Goal: Task Accomplishment & Management: Use online tool/utility

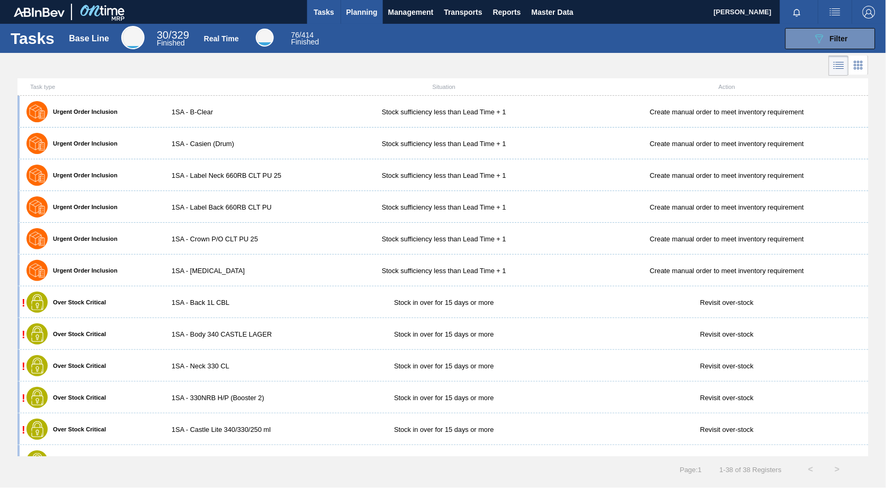
click at [367, 9] on span "Planning" at bounding box center [361, 12] width 31 height 13
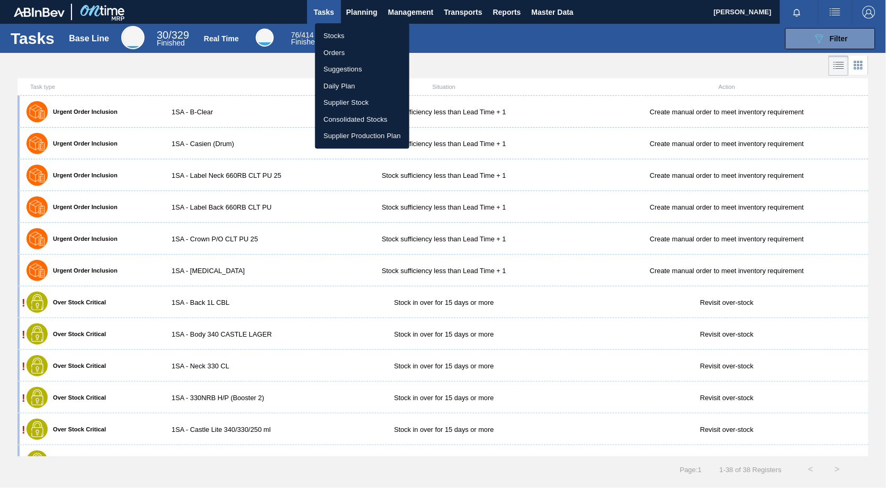
drag, startPoint x: 338, startPoint y: 35, endPoint x: 346, endPoint y: 44, distance: 12.0
click at [338, 35] on li "Stocks" at bounding box center [362, 36] width 94 height 17
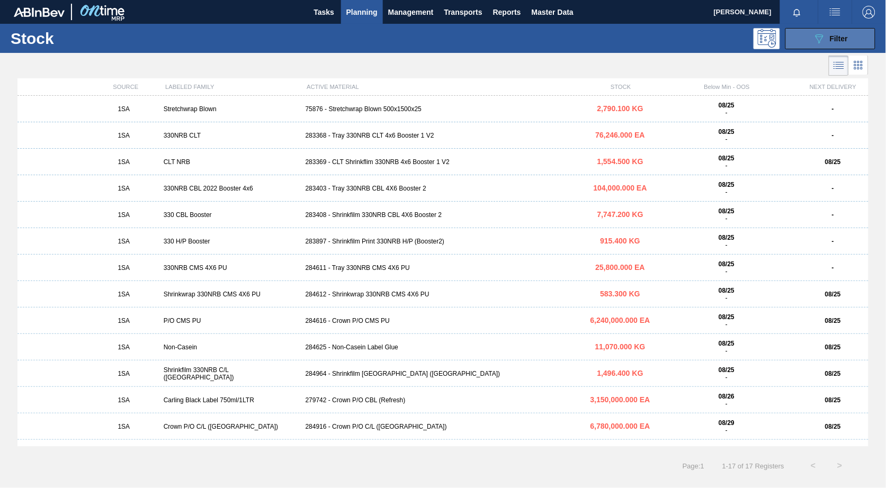
click at [822, 32] on icon "089F7B8B-B2A5-4AFE-B5C0-19BA573D28AC" at bounding box center [819, 38] width 13 height 13
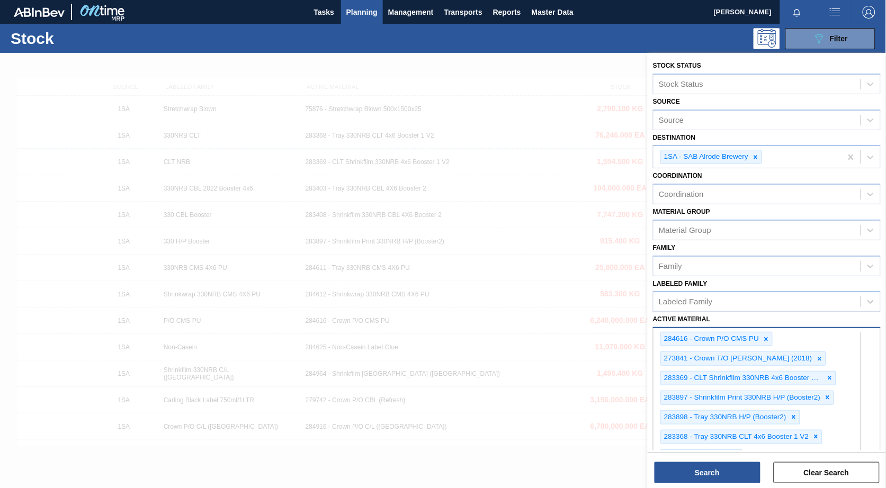
click at [834, 443] on div "option 5294 - Acid Phosphoric focused, 6 of 101. 101 results available. Use Up …" at bounding box center [767, 495] width 228 height 336
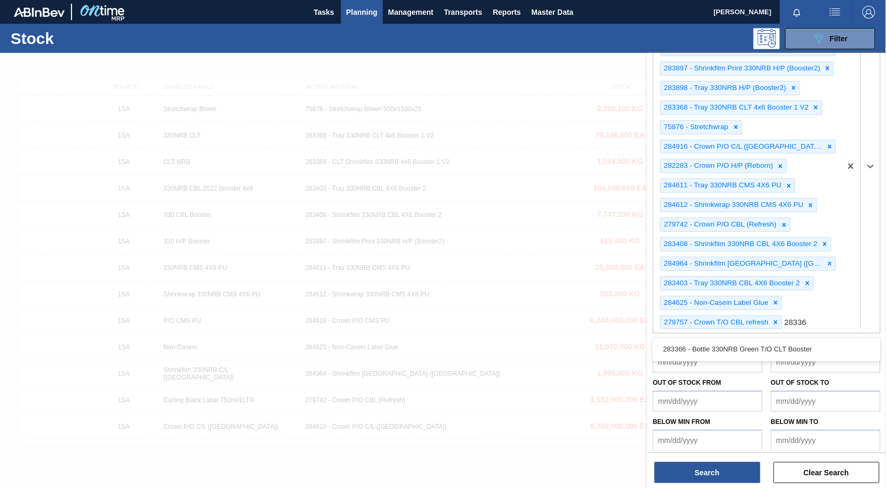
type Material "283366"
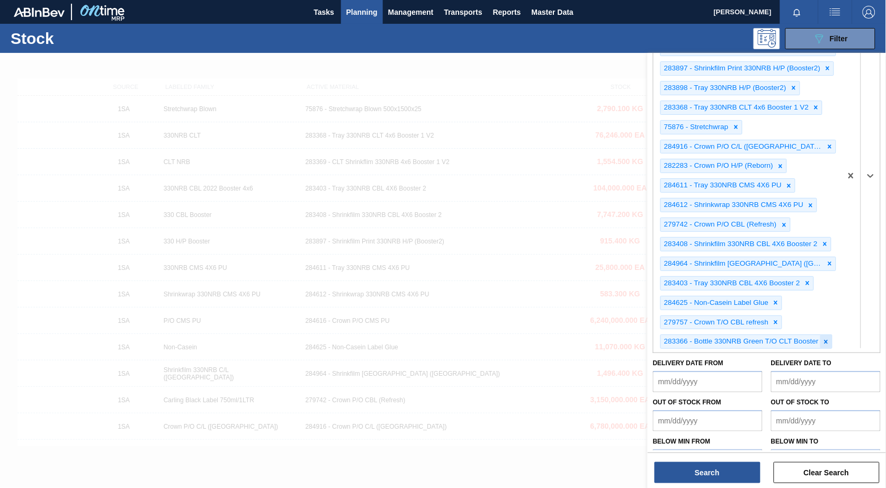
click at [826, 338] on icon at bounding box center [825, 341] width 7 height 7
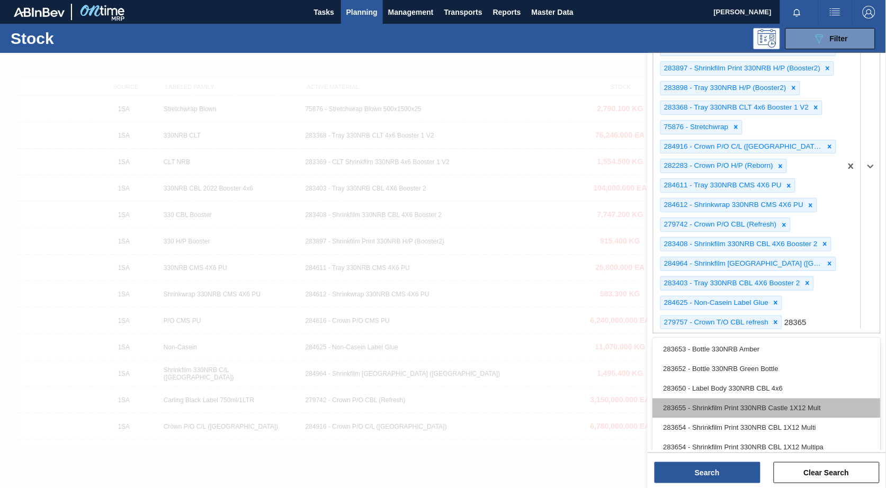
type Material "283653"
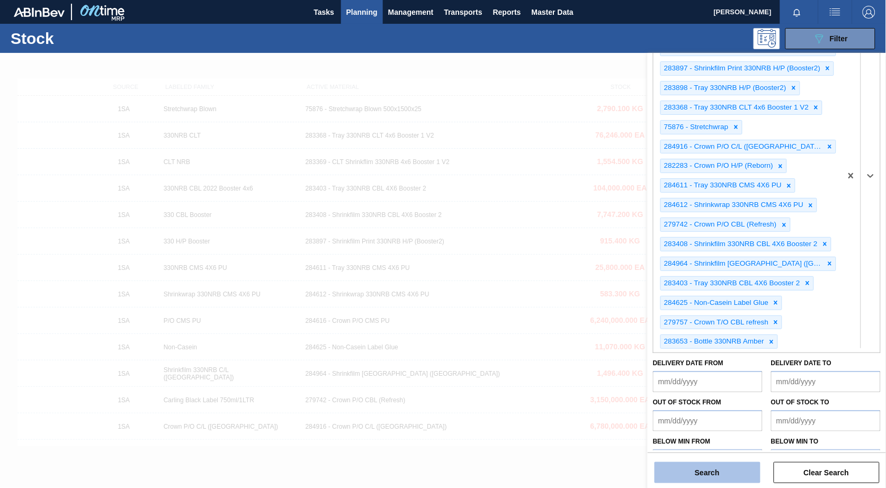
click at [719, 471] on button "Search" at bounding box center [707, 472] width 106 height 21
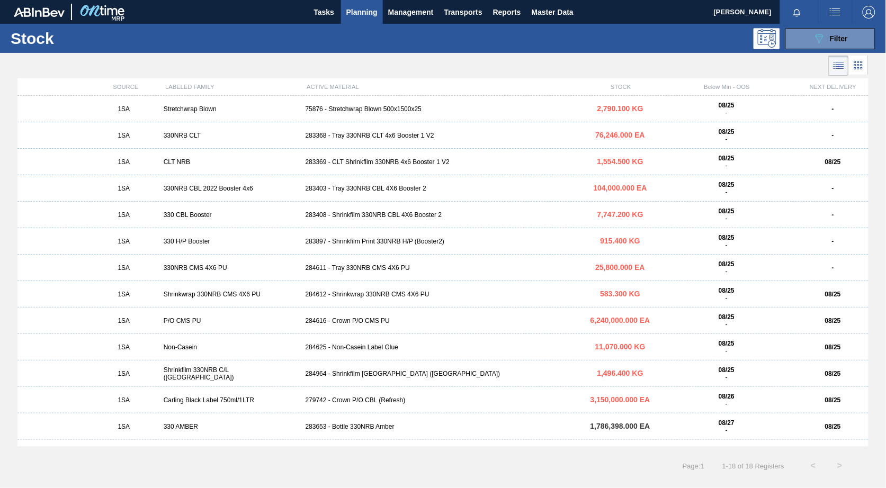
click at [374, 426] on div "283653 - Bottle 330NRB Amber" at bounding box center [443, 426] width 284 height 7
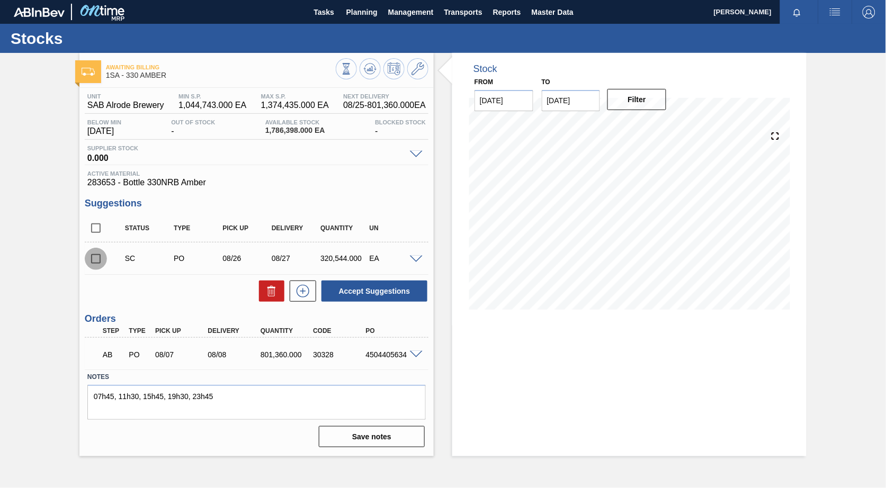
click at [96, 259] on input "checkbox" at bounding box center [96, 259] width 22 height 22
click at [416, 258] on span at bounding box center [416, 260] width 13 height 8
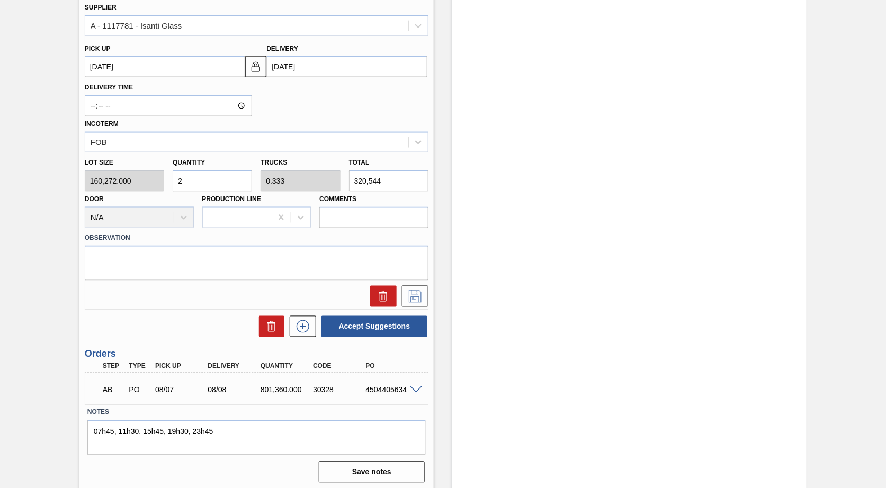
scroll to position [362, 0]
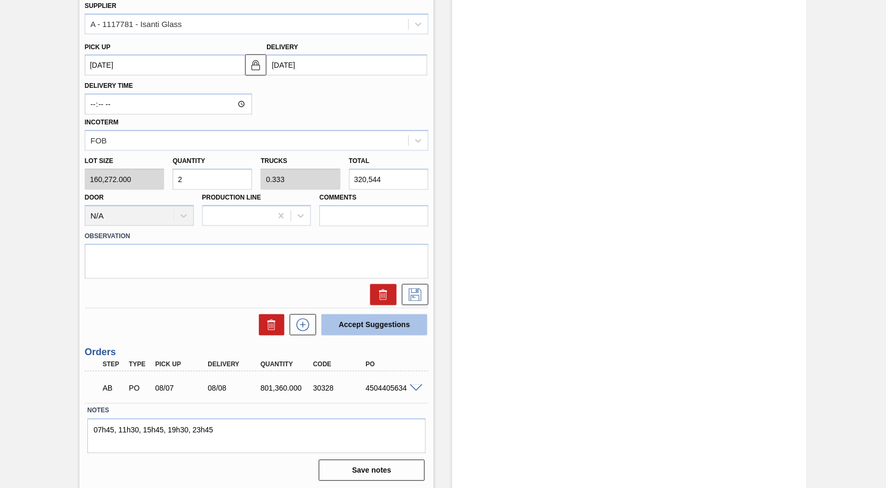
click at [370, 325] on button "Accept Suggestions" at bounding box center [374, 324] width 106 height 21
checkbox input "false"
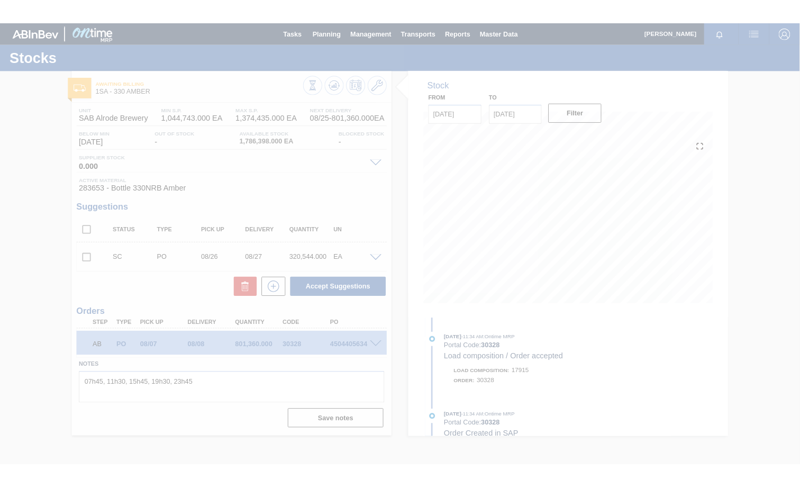
scroll to position [0, 0]
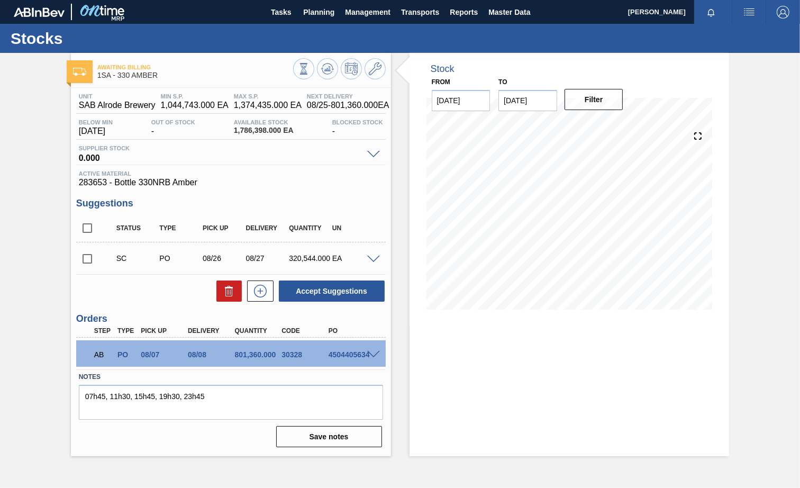
click at [88, 261] on input "checkbox" at bounding box center [87, 259] width 22 height 22
click at [347, 293] on button "Accept Suggestions" at bounding box center [332, 291] width 106 height 21
checkbox input "false"
click at [372, 260] on span at bounding box center [373, 260] width 13 height 8
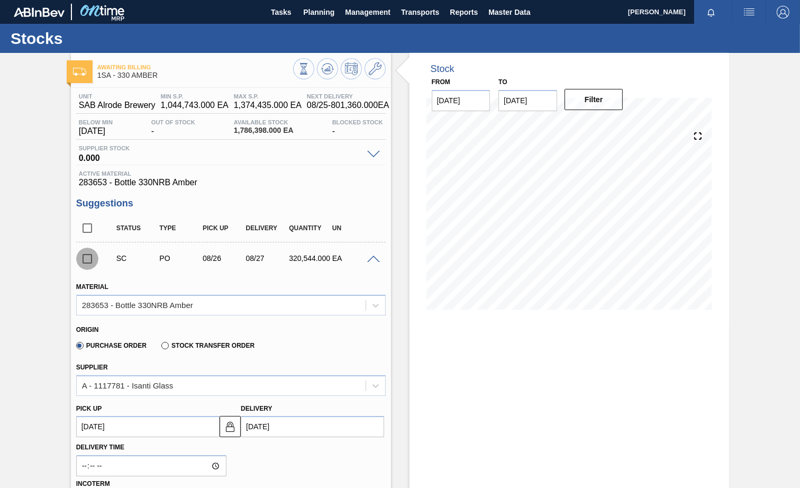
click at [90, 260] on input "checkbox" at bounding box center [87, 259] width 22 height 22
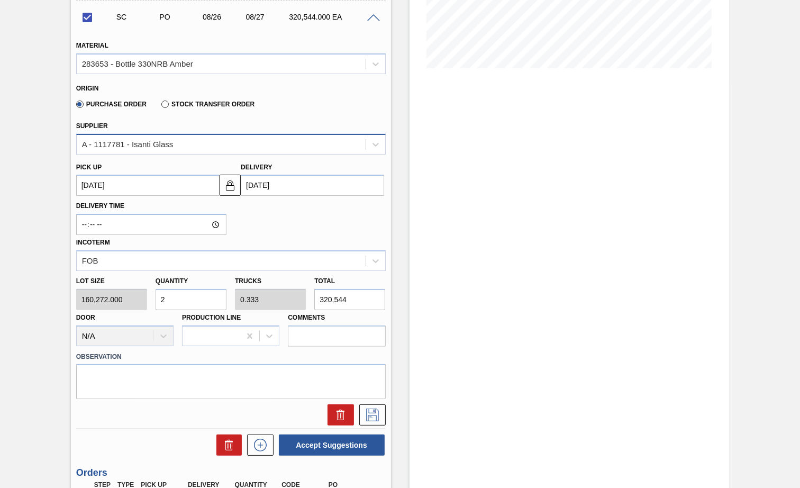
scroll to position [265, 0]
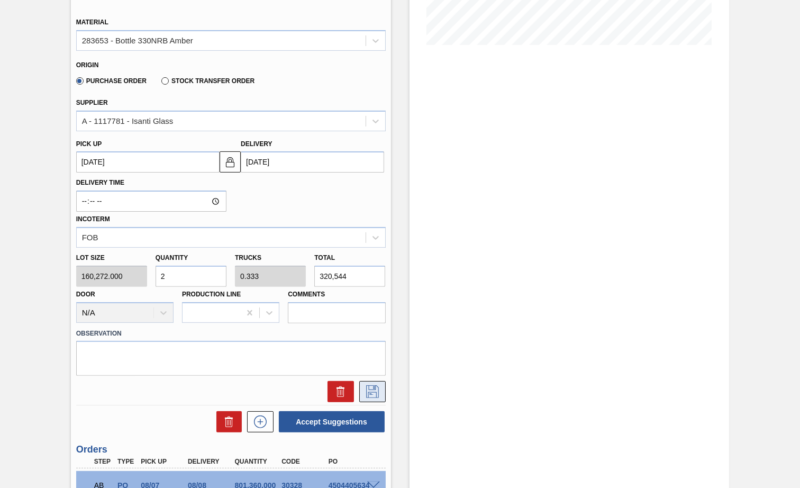
click at [367, 398] on button at bounding box center [372, 391] width 26 height 21
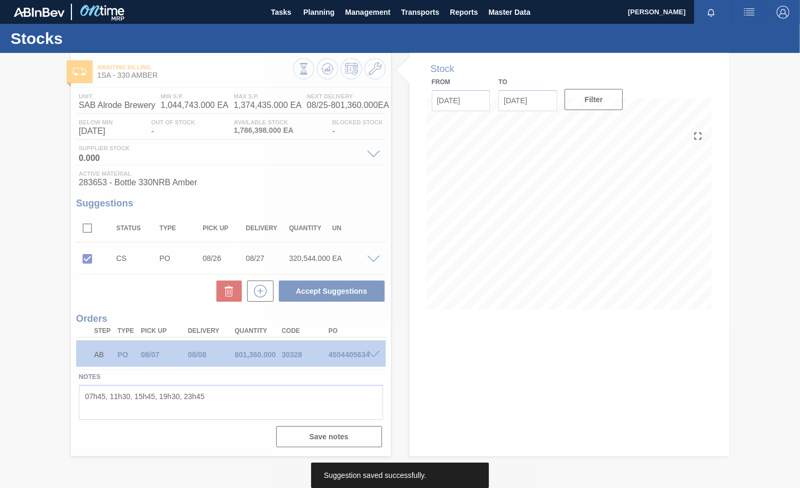
scroll to position [0, 0]
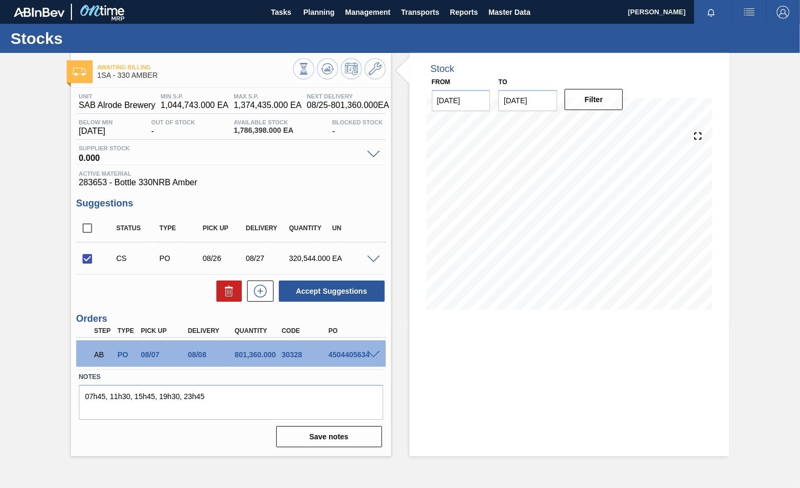
click at [372, 263] on div "CS PO 08/26 08/27 320,544.000 EA" at bounding box center [231, 258] width 310 height 26
click at [372, 260] on span at bounding box center [373, 260] width 13 height 8
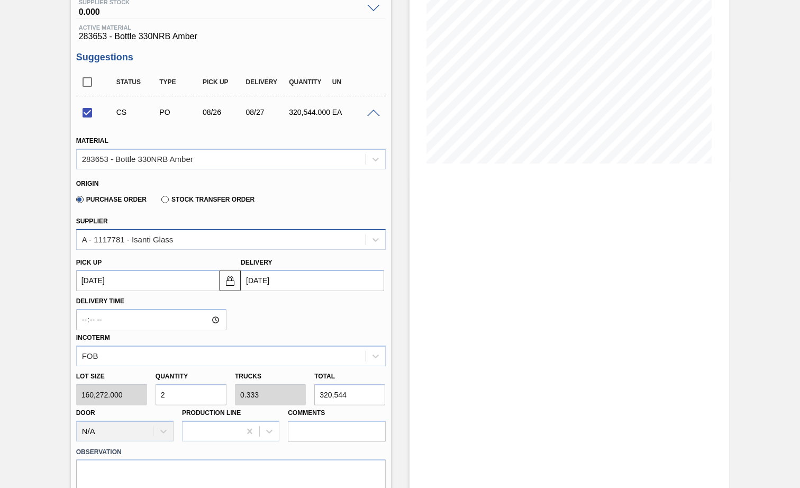
scroll to position [199, 0]
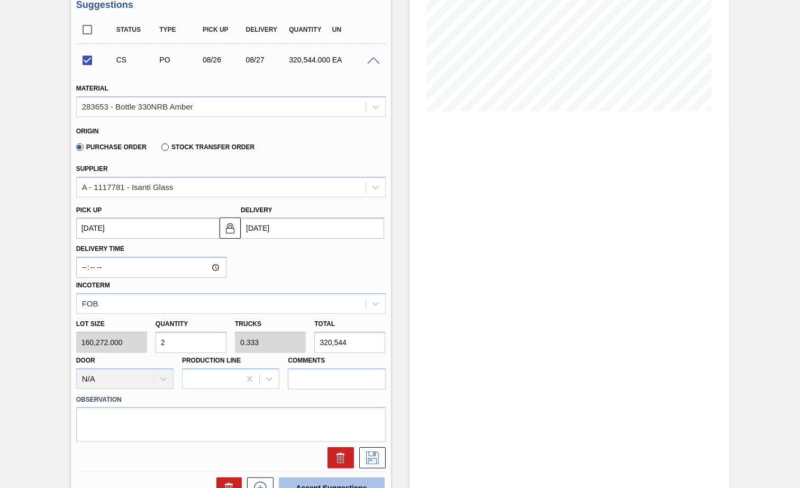
click at [313, 481] on button "Accept Suggestions" at bounding box center [332, 488] width 106 height 21
checkbox input "false"
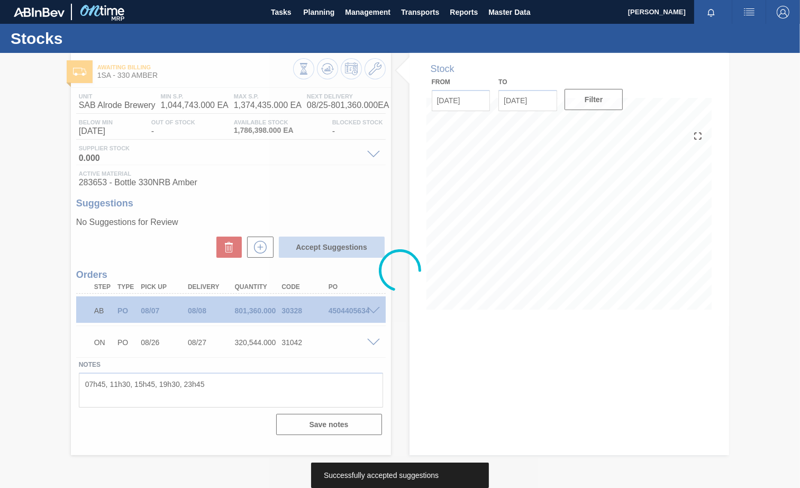
scroll to position [0, 0]
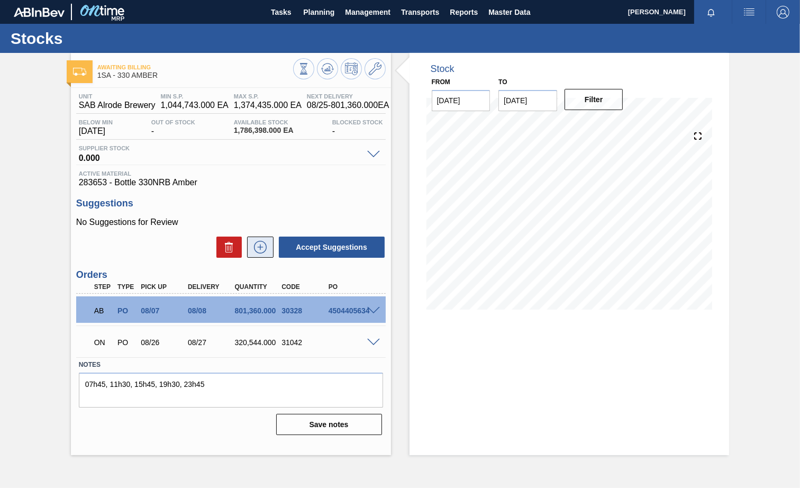
click at [261, 247] on icon at bounding box center [260, 247] width 6 height 1
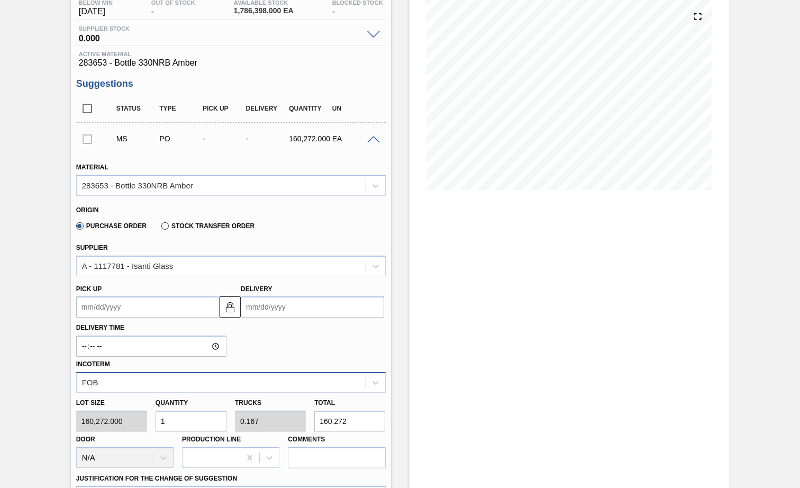
scroll to position [132, 0]
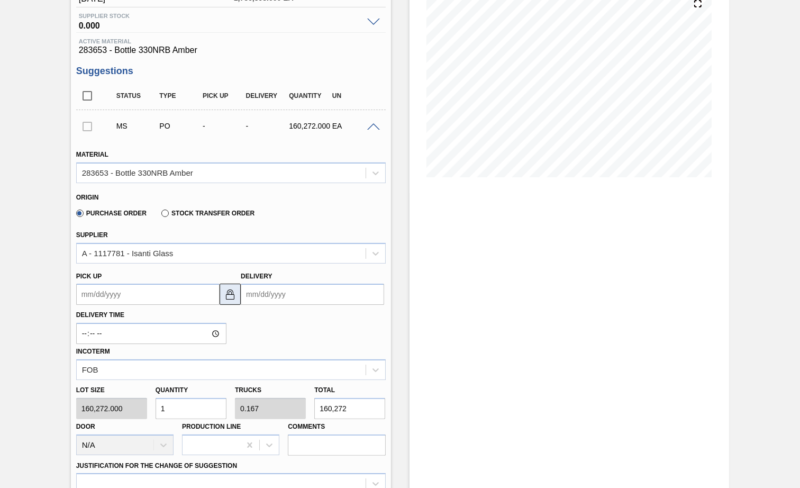
click at [231, 290] on img at bounding box center [230, 294] width 13 height 13
click at [188, 292] on up3207185816 "Pick up" at bounding box center [147, 294] width 143 height 21
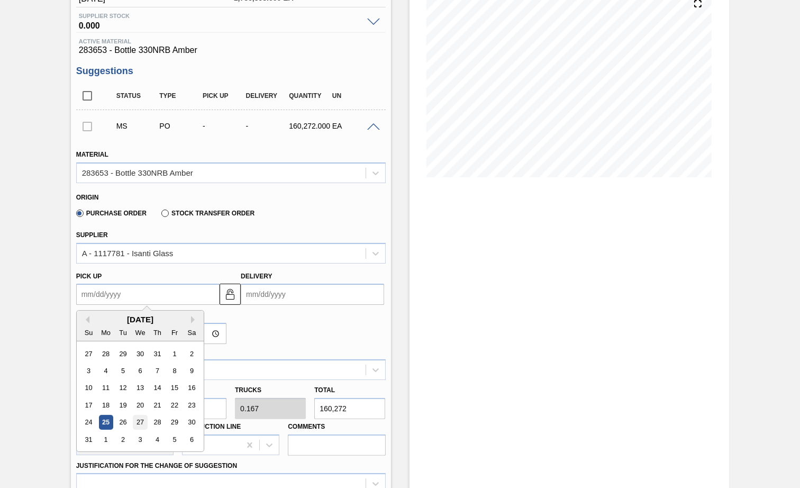
click at [138, 422] on div "27" at bounding box center [140, 423] width 14 height 14
type up3207185816 "[DATE]"
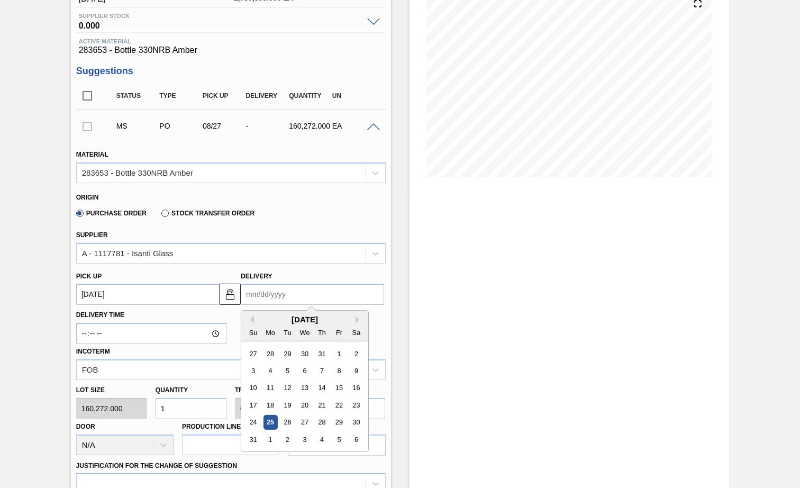
click at [275, 291] on input "Delivery" at bounding box center [312, 294] width 143 height 21
click at [301, 422] on div "27" at bounding box center [305, 423] width 14 height 14
type input "[DATE]"
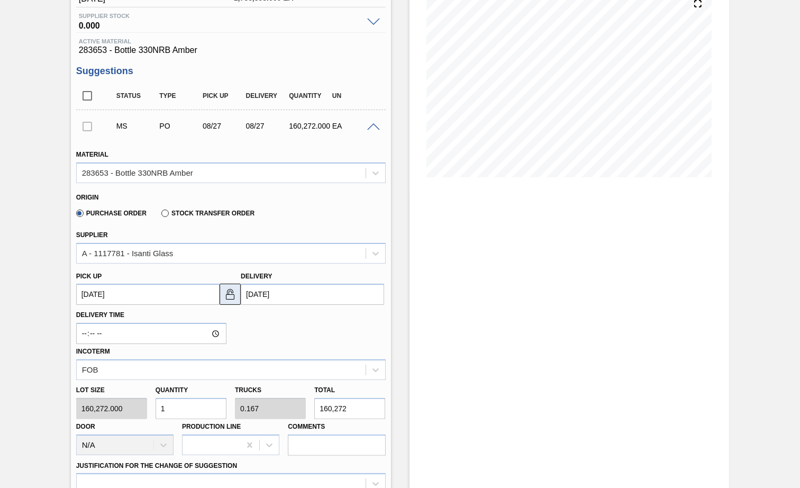
click at [225, 295] on img at bounding box center [230, 294] width 13 height 13
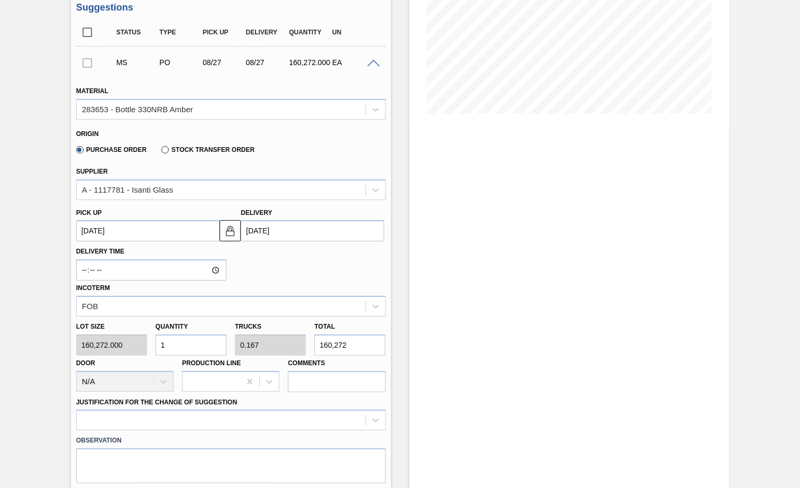
scroll to position [199, 0]
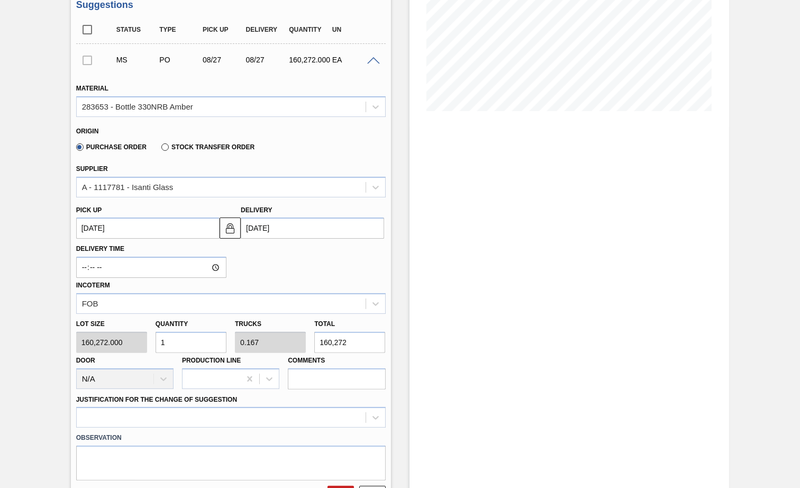
click at [121, 339] on div "Lot size 160,272.000 Quantity 1 Trucks 0.167 Total 160,272 Door N/A Production …" at bounding box center [231, 352] width 318 height 76
type input "6"
type input "1"
type input "961,632"
type input "6"
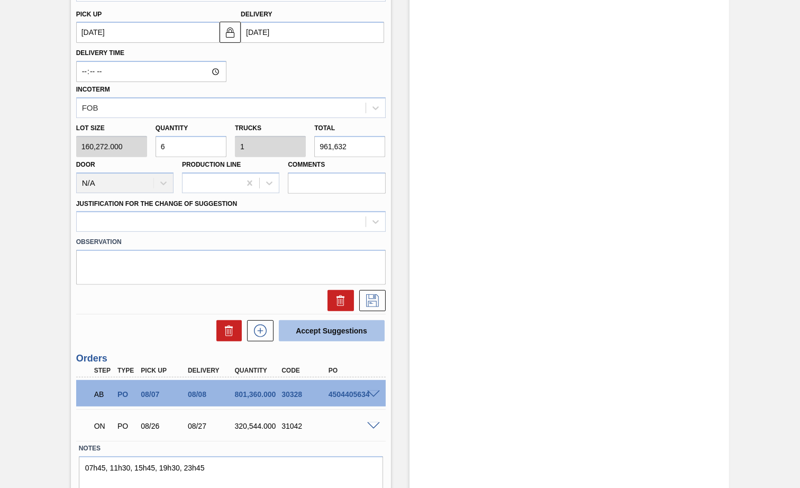
scroll to position [397, 0]
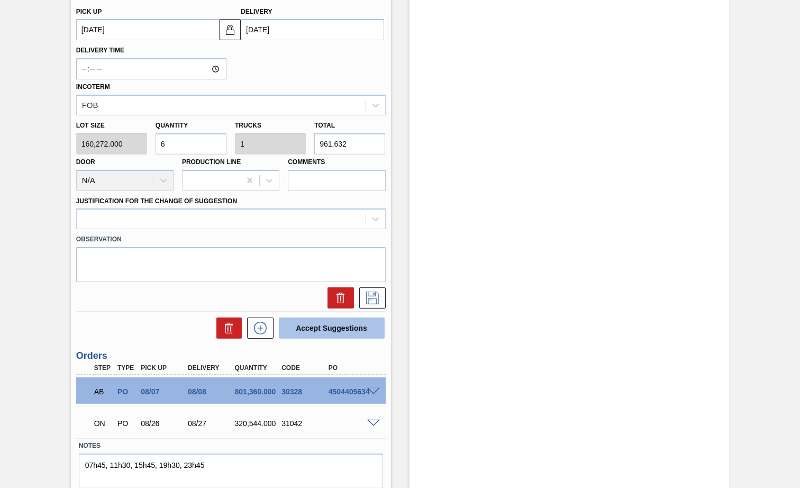
click at [341, 329] on button "Accept Suggestions" at bounding box center [332, 328] width 106 height 21
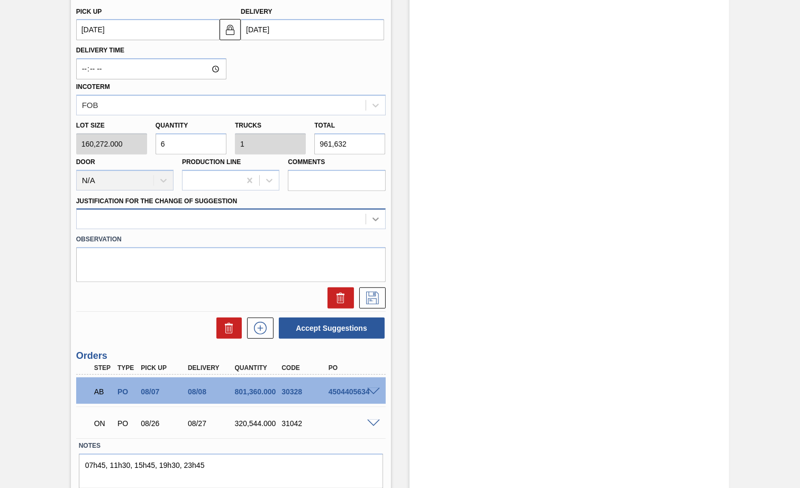
click at [371, 219] on icon at bounding box center [376, 219] width 11 height 11
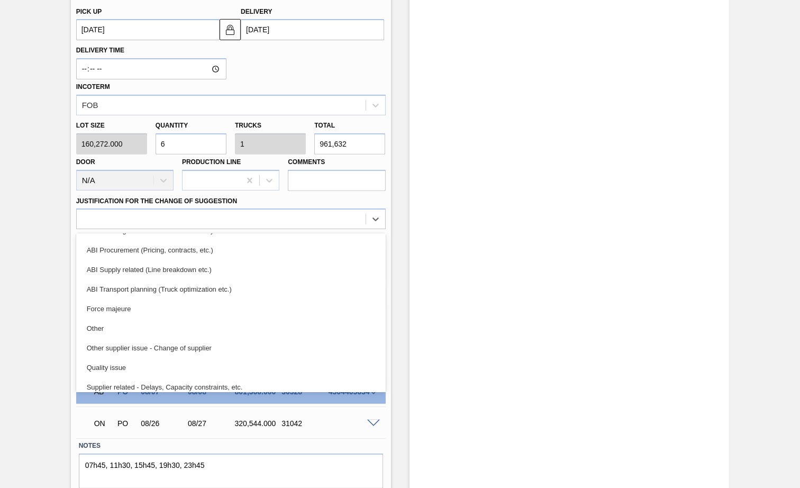
scroll to position [197, 0]
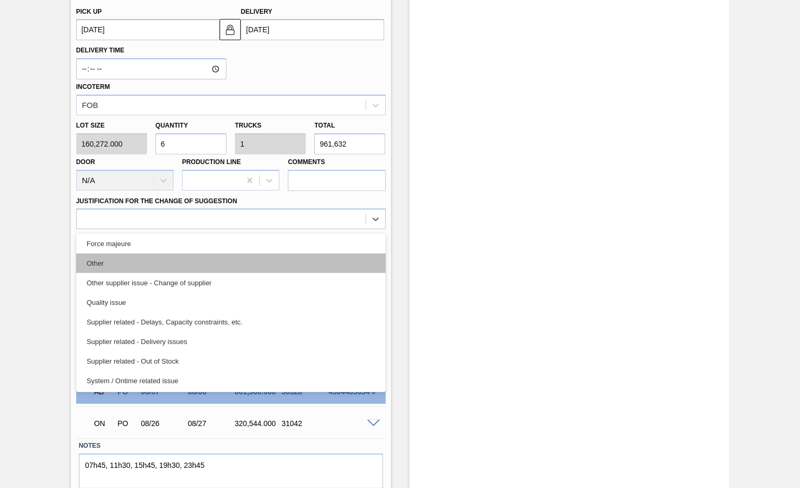
click at [173, 261] on div "Other" at bounding box center [231, 264] width 310 height 20
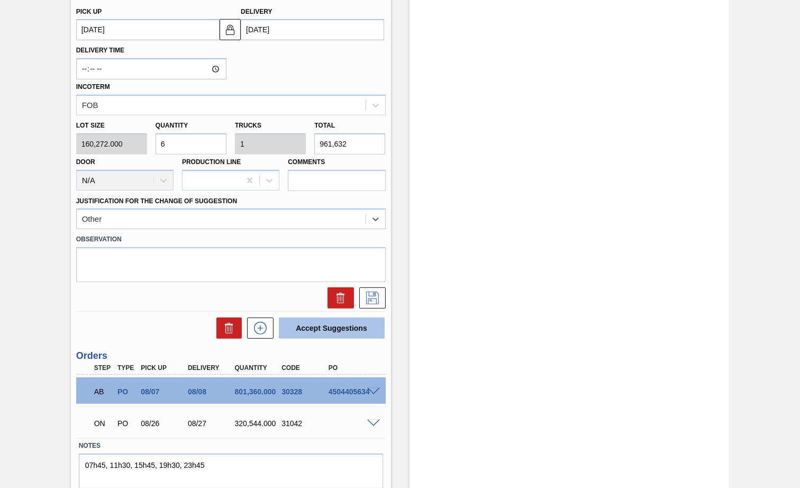
click at [336, 326] on button "Accept Suggestions" at bounding box center [332, 328] width 106 height 21
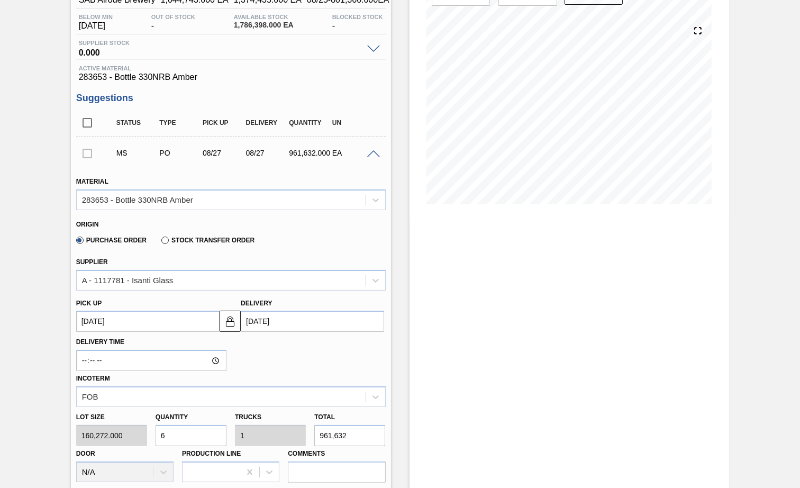
scroll to position [101, 0]
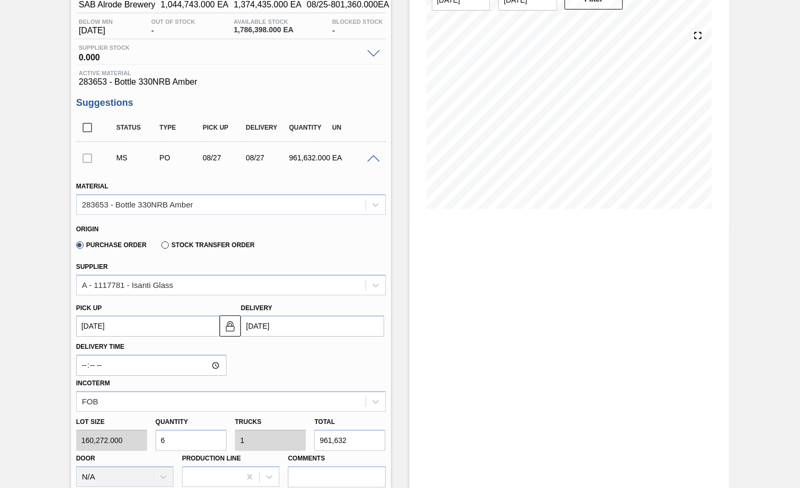
click at [87, 160] on div at bounding box center [87, 157] width 22 height 21
click at [86, 160] on div at bounding box center [87, 157] width 22 height 21
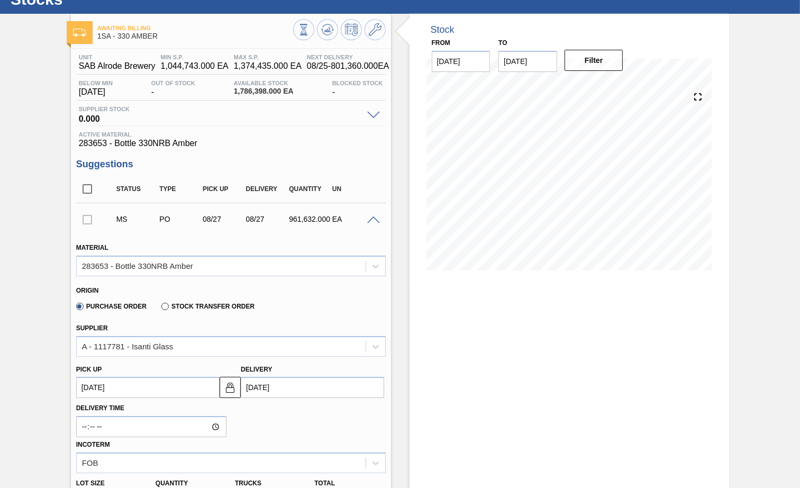
scroll to position [34, 0]
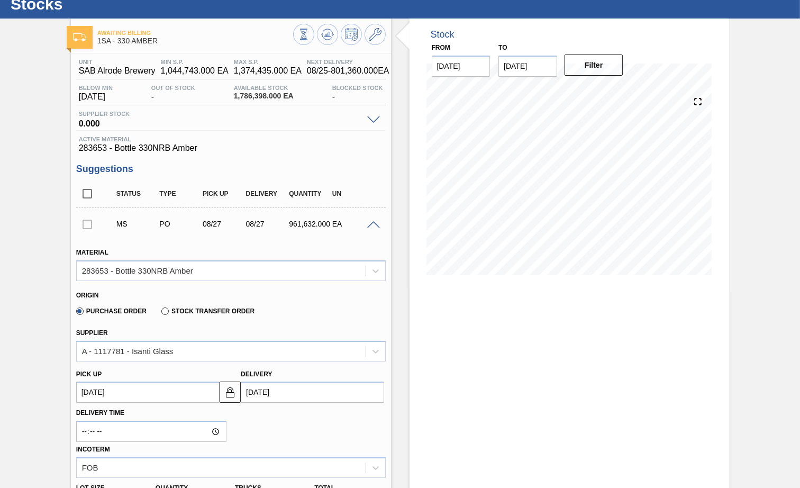
click at [371, 224] on span at bounding box center [373, 225] width 13 height 8
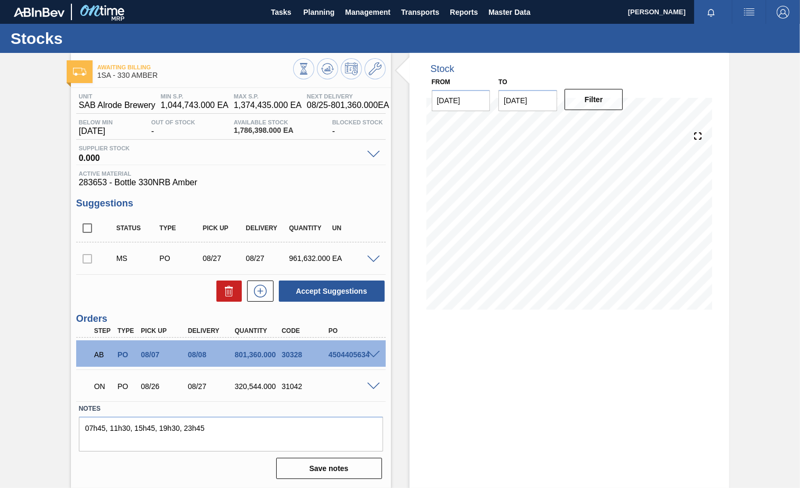
click at [89, 260] on div at bounding box center [87, 258] width 22 height 21
click at [90, 262] on div at bounding box center [87, 258] width 22 height 21
click at [84, 264] on div at bounding box center [87, 258] width 22 height 21
click at [84, 265] on div at bounding box center [87, 258] width 22 height 21
click at [83, 260] on div at bounding box center [87, 258] width 22 height 21
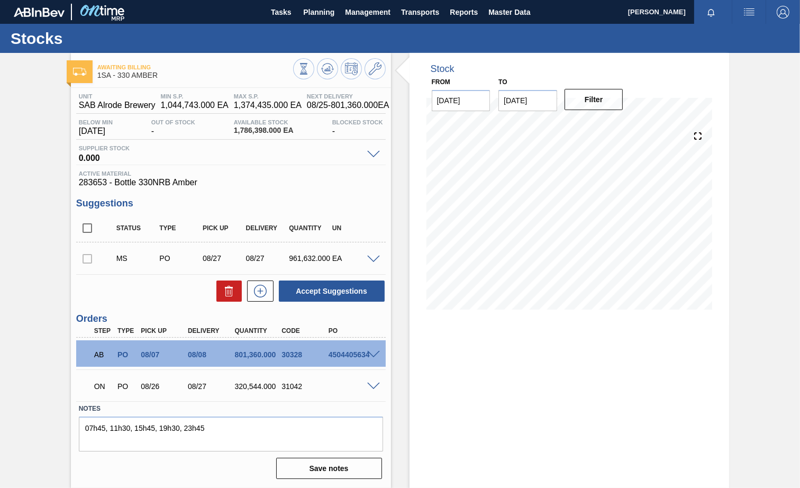
click at [83, 260] on div at bounding box center [87, 258] width 22 height 21
click at [87, 263] on div at bounding box center [87, 258] width 22 height 21
click at [341, 390] on div "ON PO 08/26 08/27 320,544.000 31042" at bounding box center [228, 385] width 282 height 21
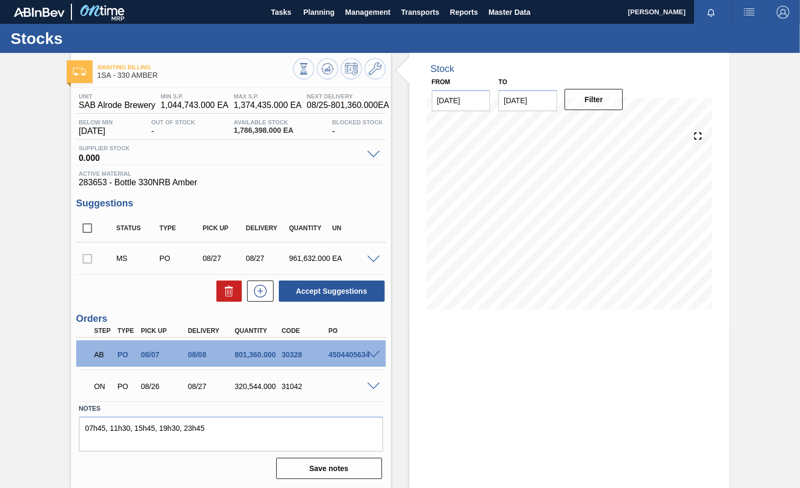
click at [374, 388] on span at bounding box center [373, 387] width 13 height 8
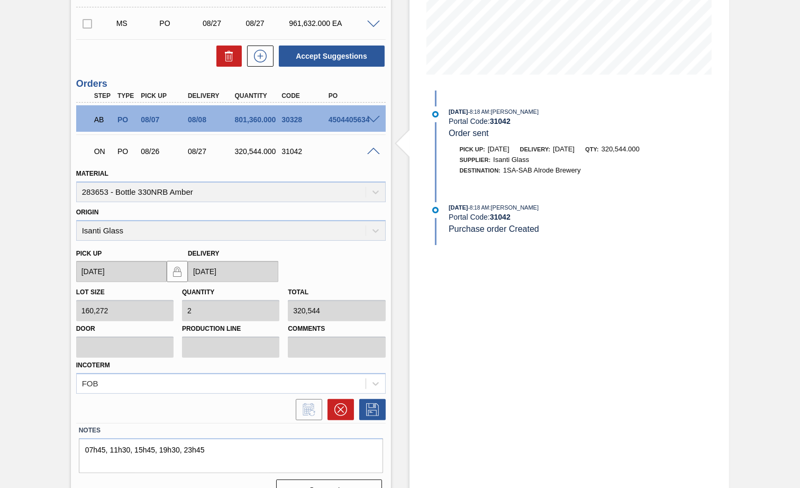
scroll to position [255, 0]
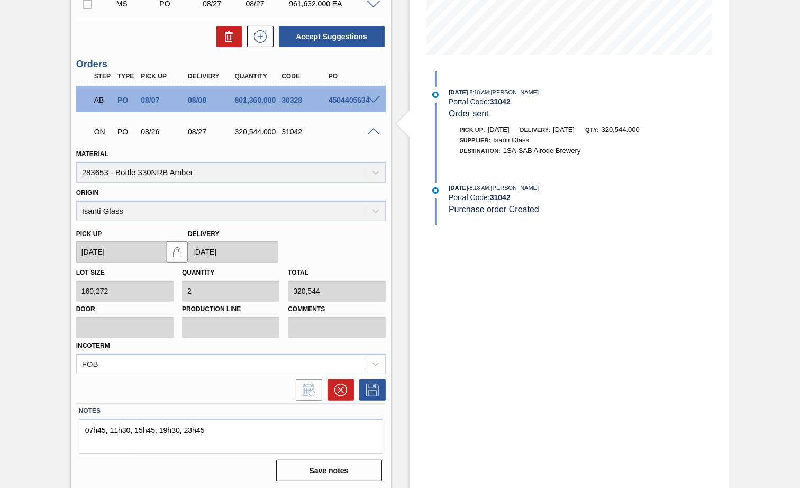
click at [373, 133] on span at bounding box center [373, 132] width 13 height 8
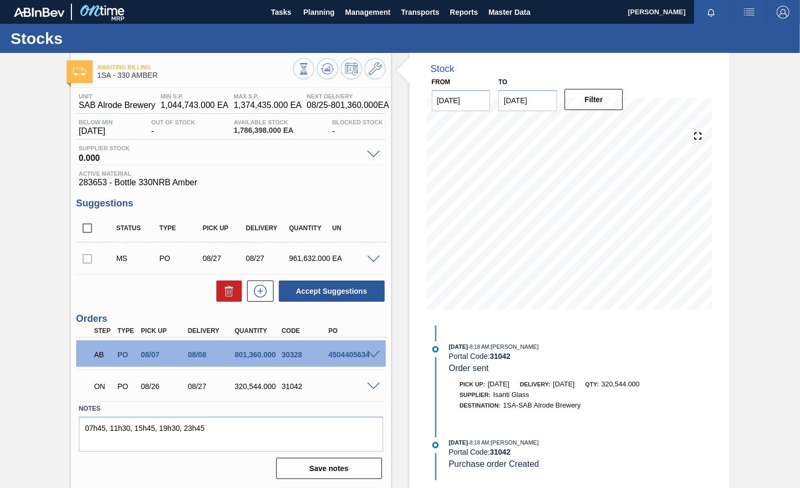
click at [85, 263] on div at bounding box center [87, 258] width 22 height 21
click at [373, 260] on span at bounding box center [373, 260] width 13 height 8
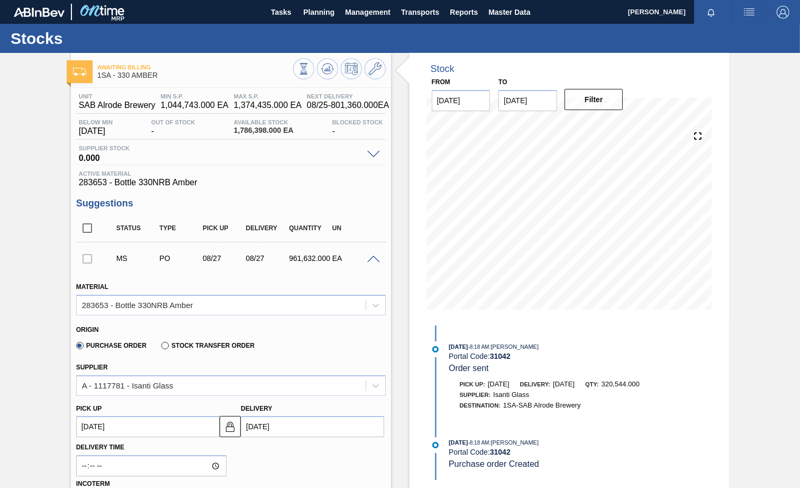
click at [84, 261] on div at bounding box center [87, 258] width 22 height 21
click at [89, 229] on input "checkbox" at bounding box center [87, 228] width 22 height 22
click at [85, 232] on input "checkbox" at bounding box center [87, 228] width 22 height 22
checkbox input "false"
click at [369, 152] on span at bounding box center [373, 155] width 13 height 8
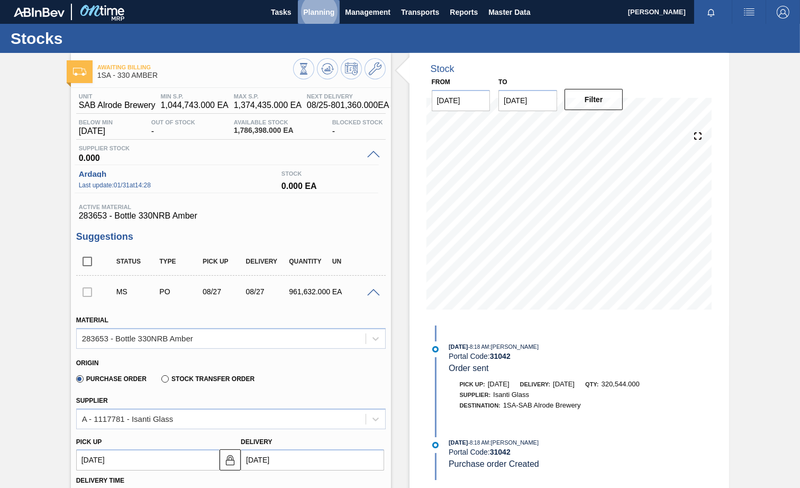
click at [320, 11] on span "Planning" at bounding box center [318, 12] width 31 height 13
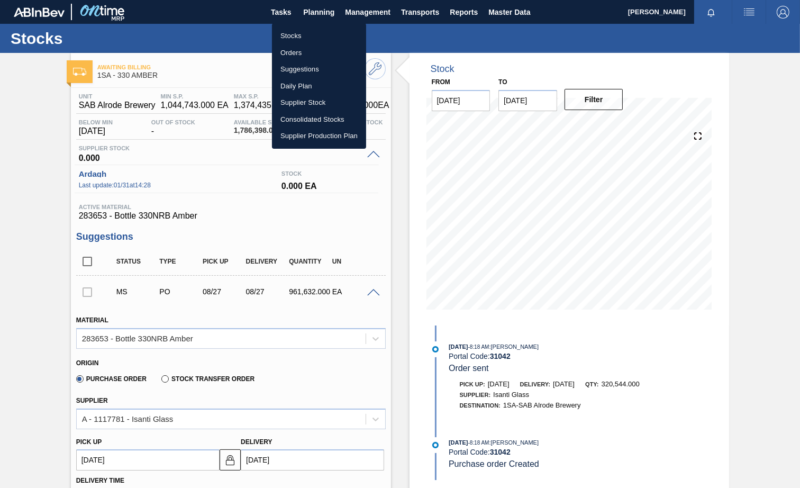
click at [292, 70] on li "Suggestions" at bounding box center [319, 69] width 94 height 17
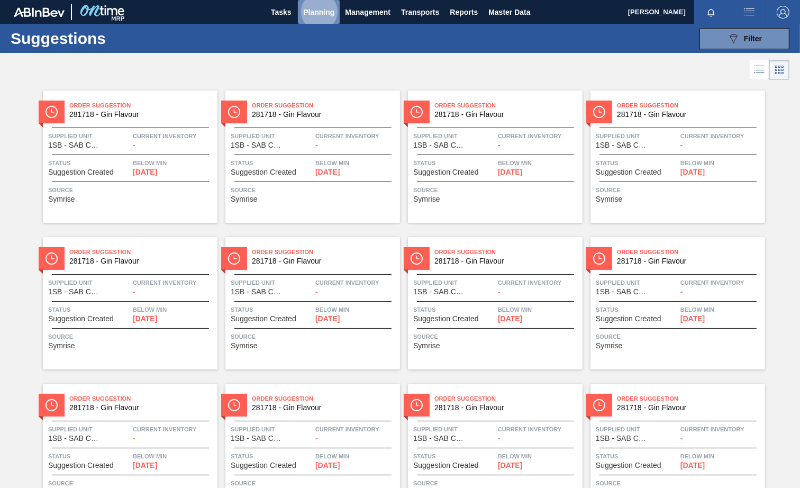
click at [318, 13] on span "Planning" at bounding box center [318, 12] width 31 height 13
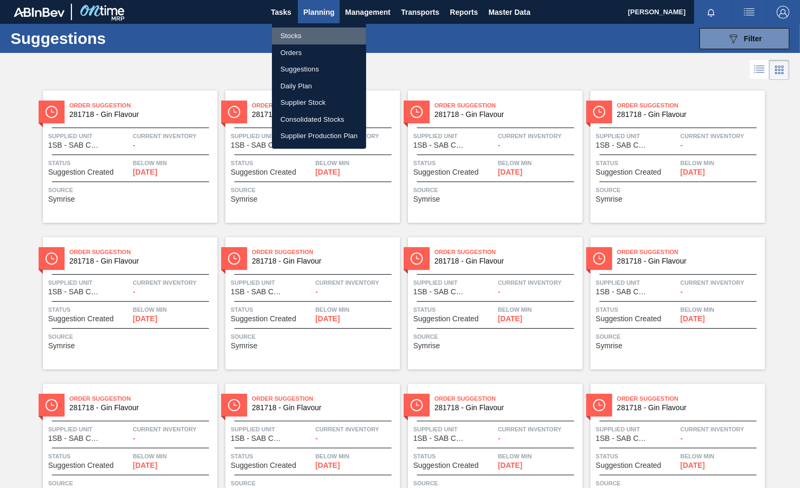
click at [302, 37] on li "Stocks" at bounding box center [319, 36] width 94 height 17
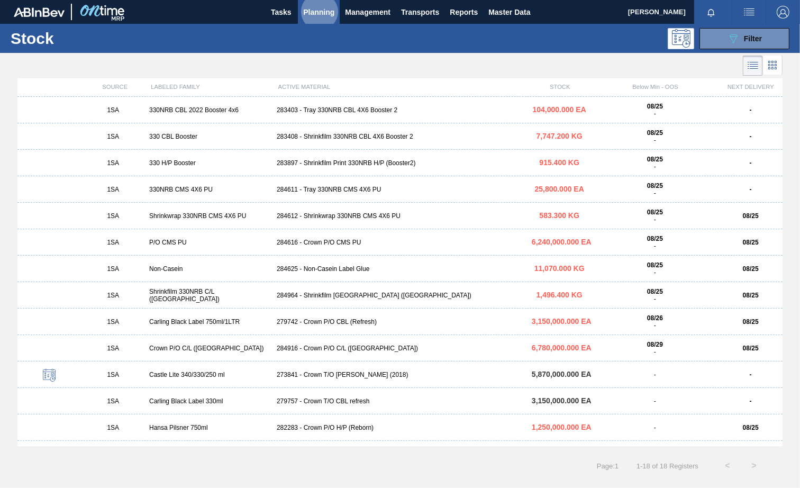
scroll to position [125, 0]
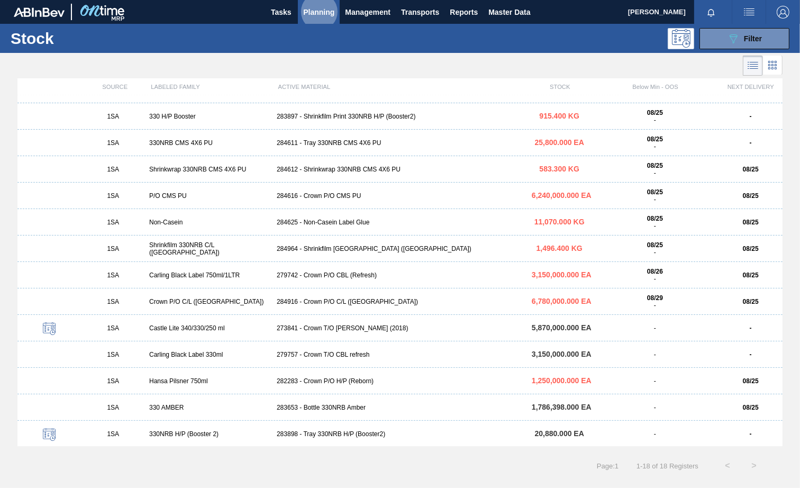
click at [327, 408] on div "283653 - Bottle 330NRB Amber" at bounding box center [400, 407] width 255 height 7
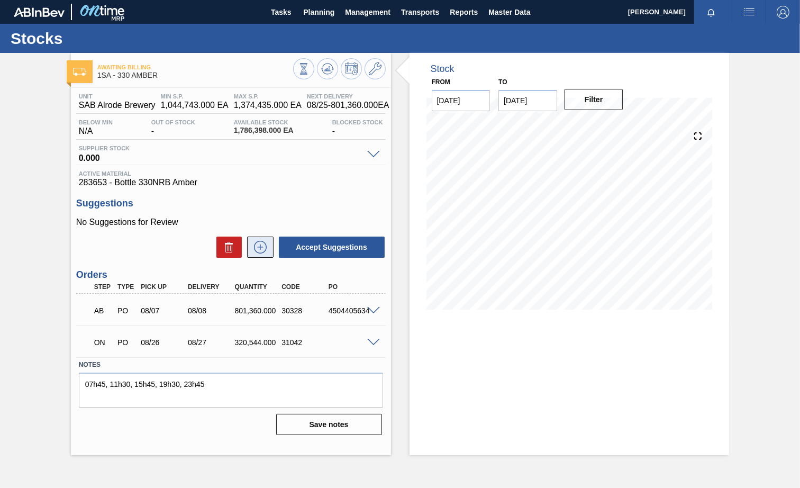
click at [263, 249] on icon at bounding box center [260, 247] width 17 height 13
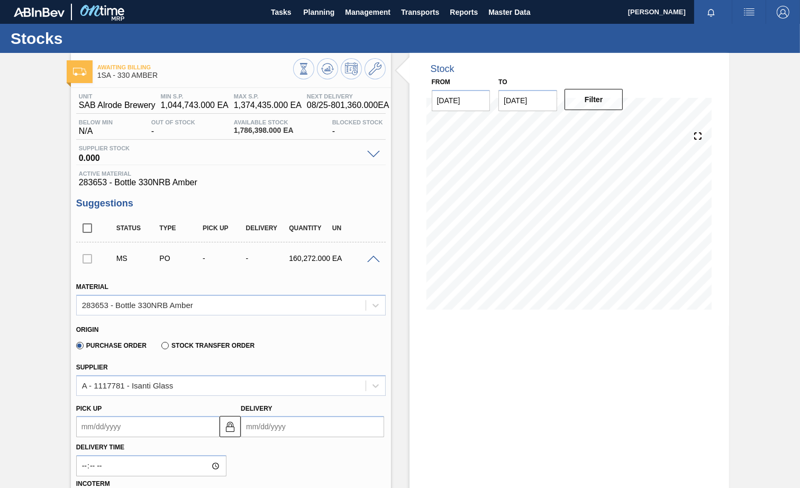
click at [86, 259] on div at bounding box center [87, 258] width 22 height 21
click at [312, 350] on div "Purchase Order Stock Transfer Order" at bounding box center [226, 344] width 301 height 21
click at [89, 261] on div at bounding box center [87, 258] width 22 height 21
click at [370, 260] on span at bounding box center [373, 260] width 13 height 8
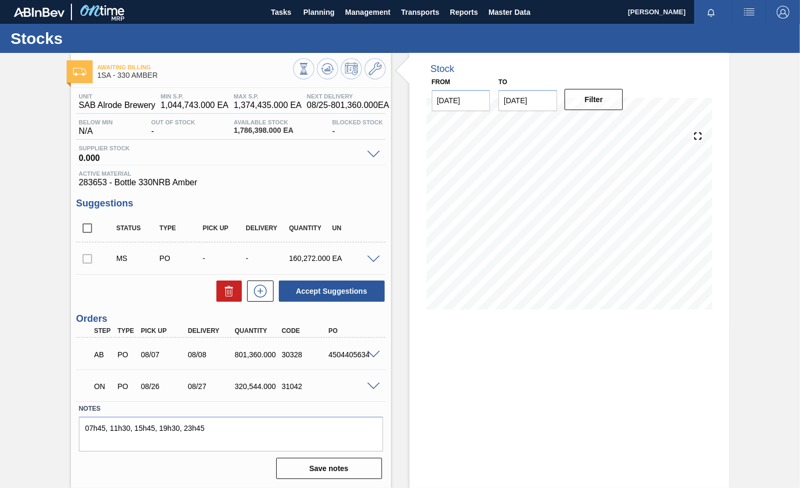
click at [374, 259] on span at bounding box center [373, 260] width 13 height 8
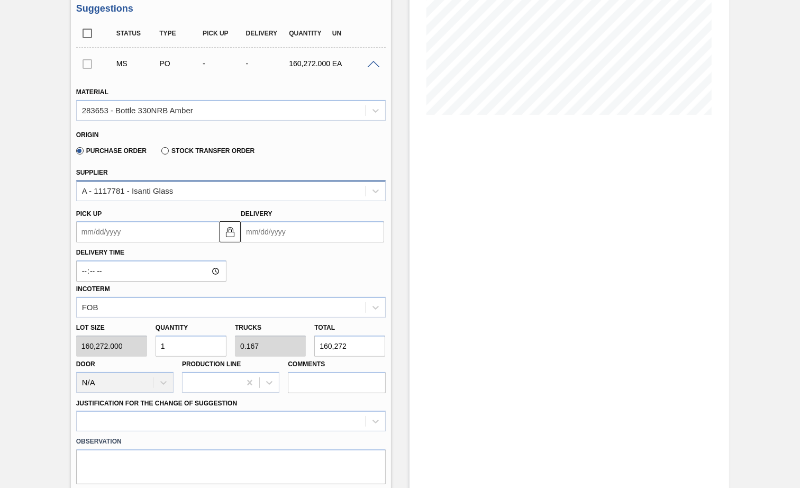
scroll to position [199, 0]
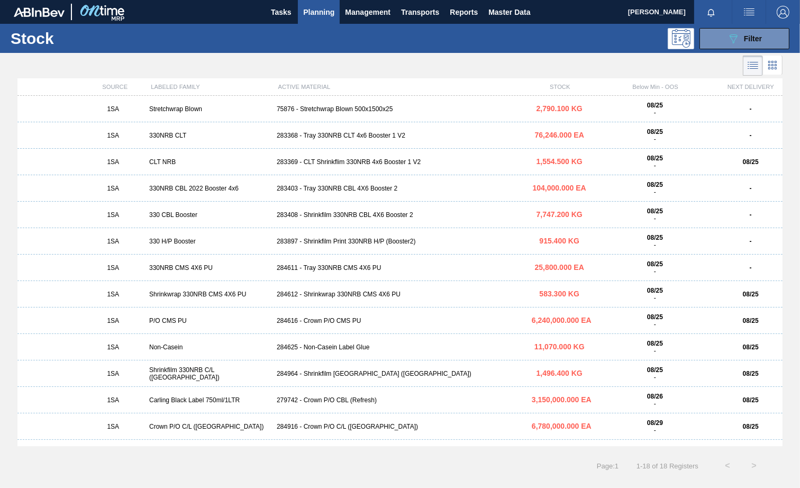
click at [366, 112] on div "75876 - Stretchwrap Blown 500x1500x25" at bounding box center [400, 108] width 255 height 7
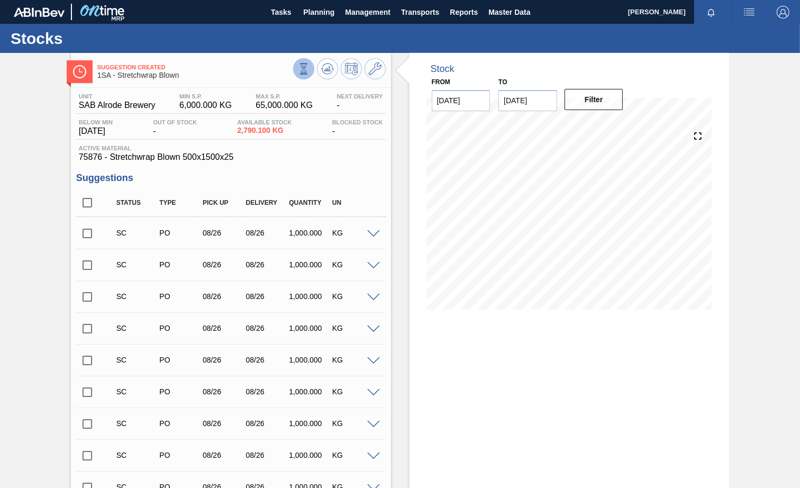
click at [303, 71] on icon at bounding box center [304, 69] width 12 height 12
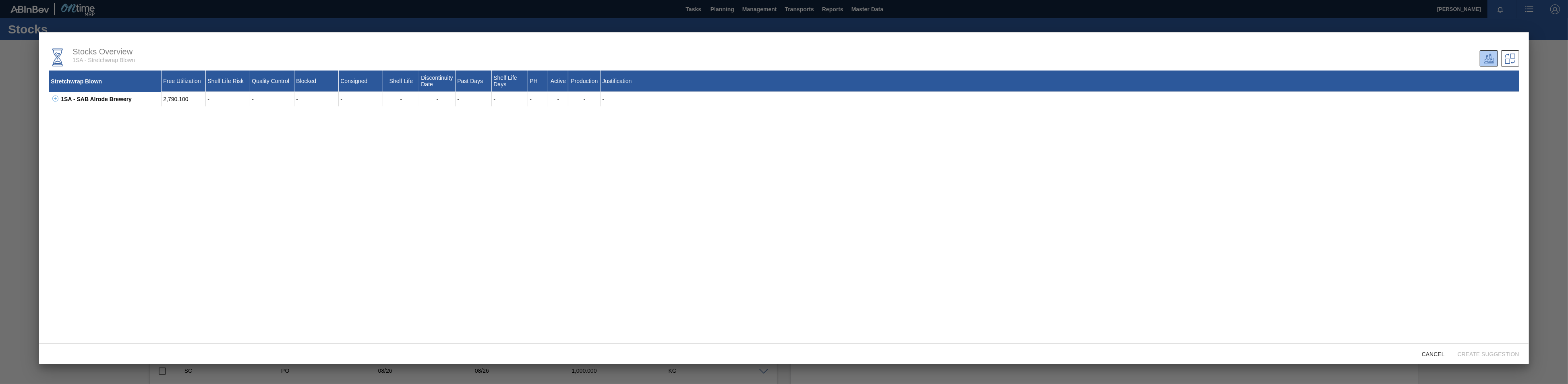
click at [673, 298] on div "Stretchwrap Blown Free Utilization Shelf Life Risk Quality Control Blocked Cons…" at bounding box center [784, 205] width 1470 height 269
click at [673, 134] on div at bounding box center [784, 192] width 1568 height 384
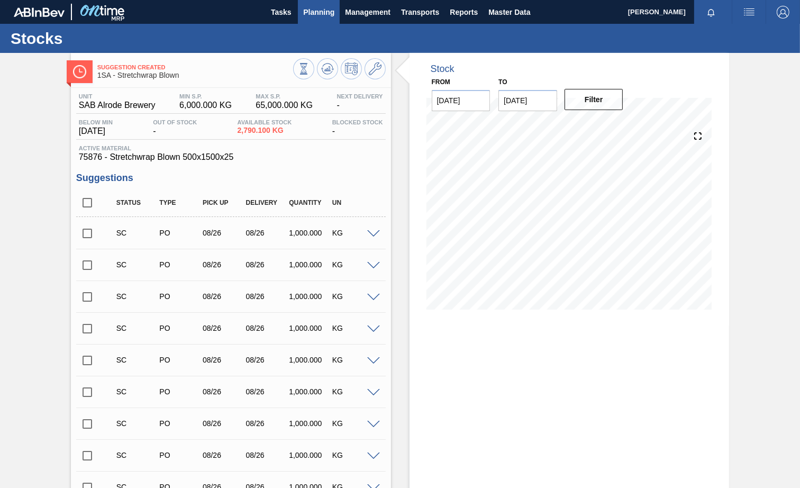
click at [314, 11] on span "Planning" at bounding box center [318, 12] width 31 height 13
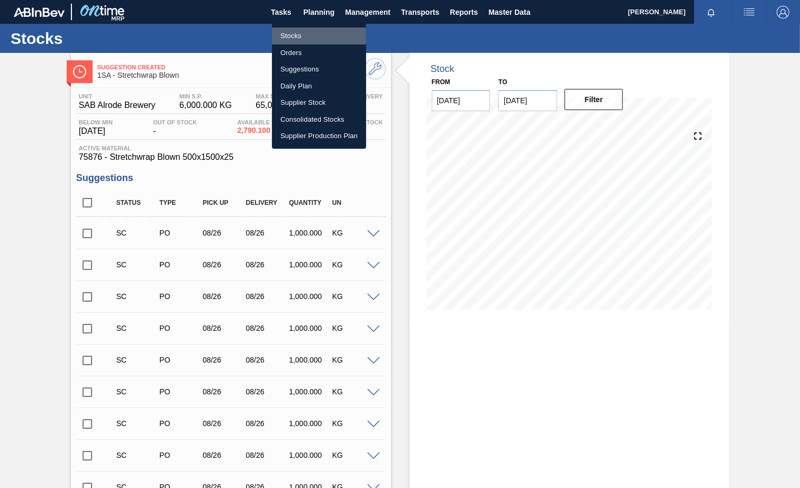
click at [291, 34] on li "Stocks" at bounding box center [319, 36] width 94 height 17
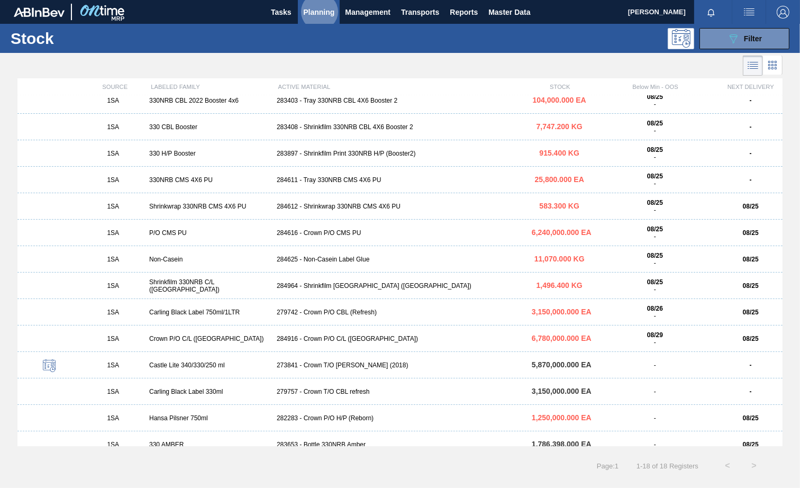
scroll to position [125, 0]
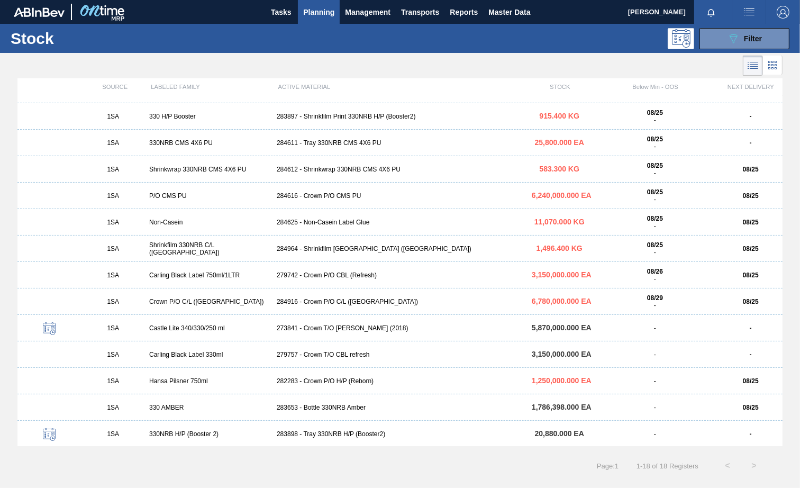
click at [339, 408] on div "283653 - Bottle 330NRB Amber" at bounding box center [400, 407] width 255 height 7
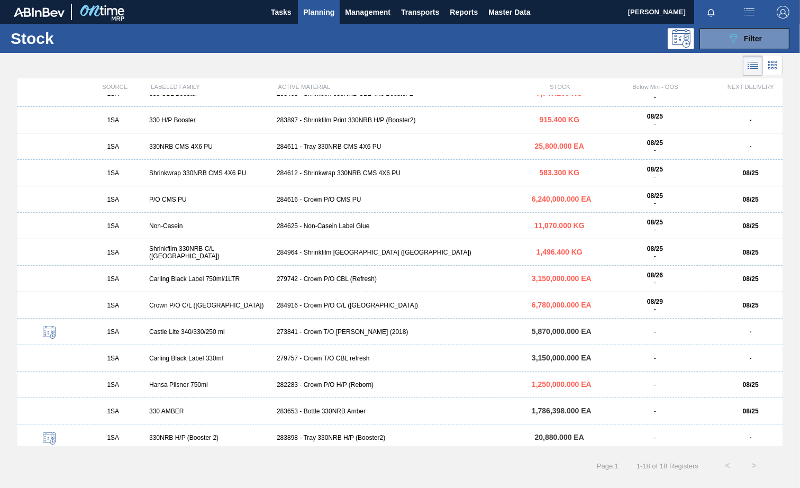
scroll to position [125, 0]
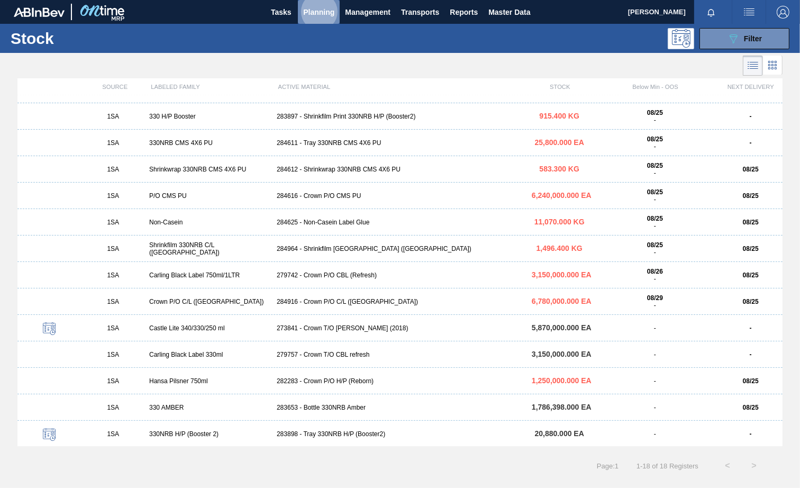
click at [315, 11] on span "Planning" at bounding box center [318, 12] width 31 height 13
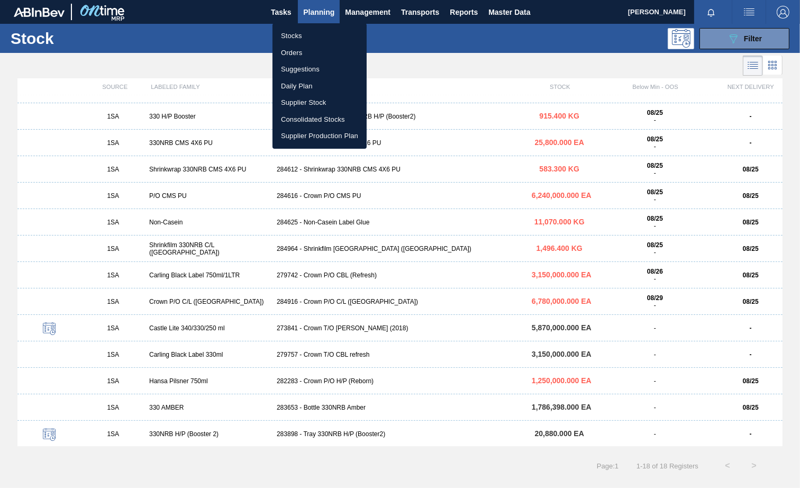
click at [292, 34] on li "Stocks" at bounding box center [320, 36] width 94 height 17
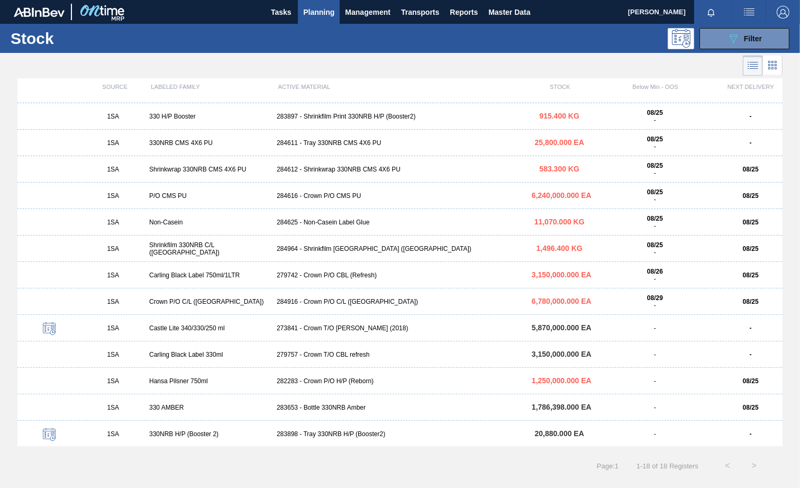
click at [278, 42] on div "089F7B8B-B2A5-4AFE-B5C0-19BA573D28AC Filter" at bounding box center [478, 38] width 633 height 21
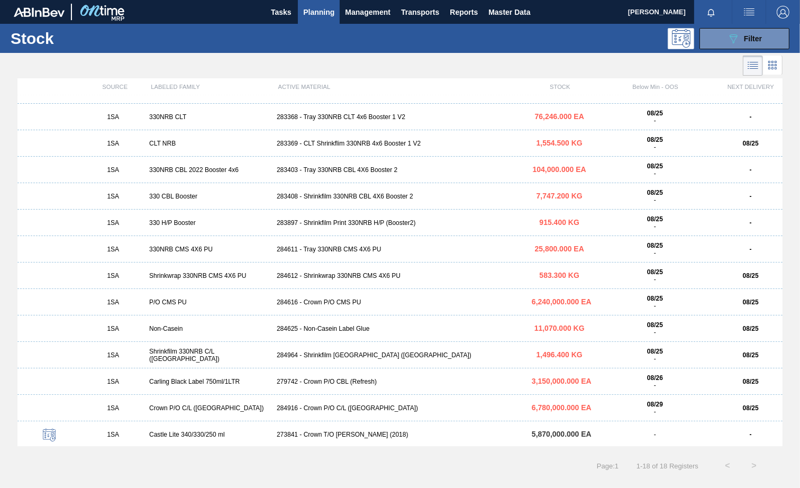
scroll to position [0, 0]
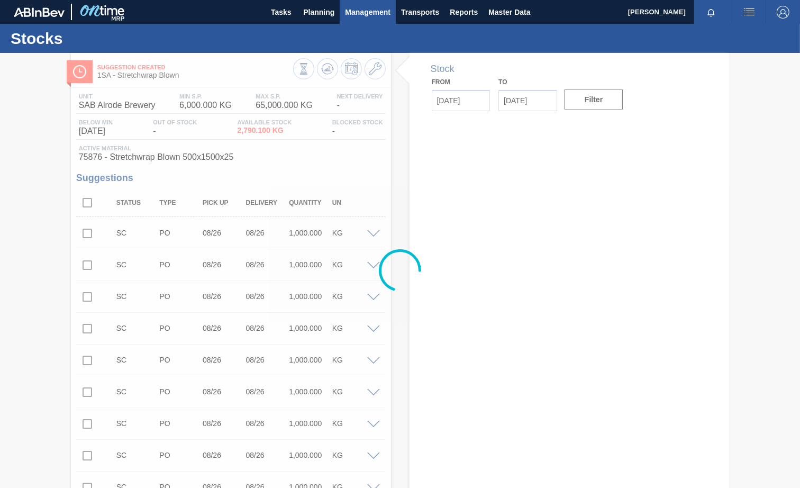
type input "[DATE]"
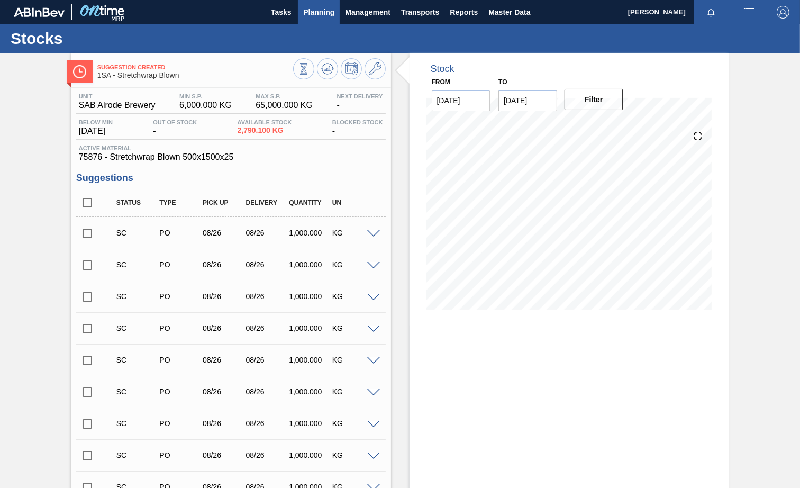
click at [311, 14] on span "Planning" at bounding box center [318, 12] width 31 height 13
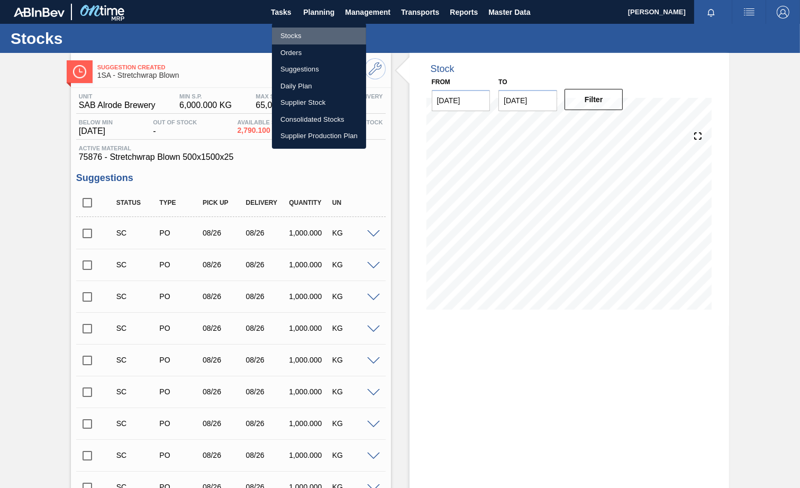
click at [288, 37] on li "Stocks" at bounding box center [319, 36] width 94 height 17
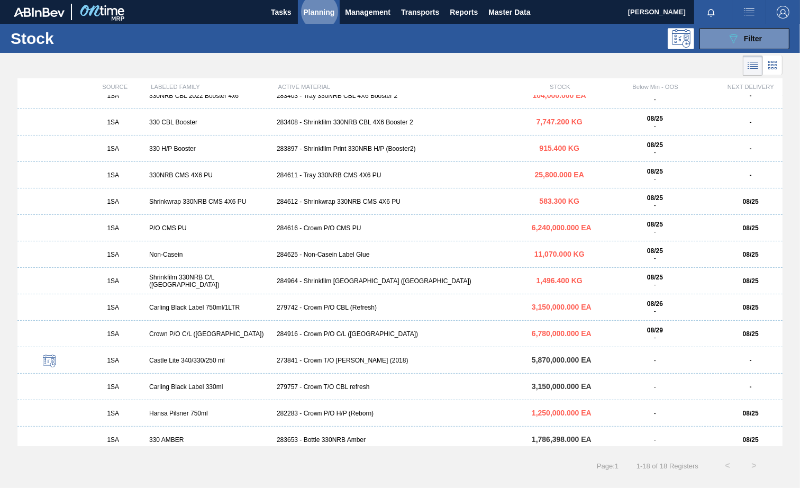
scroll to position [125, 0]
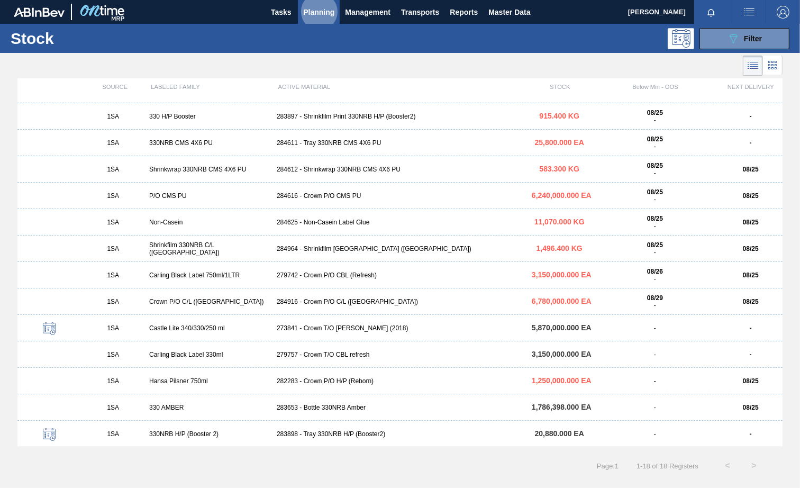
click at [332, 406] on div "283653 - Bottle 330NRB Amber" at bounding box center [400, 407] width 255 height 7
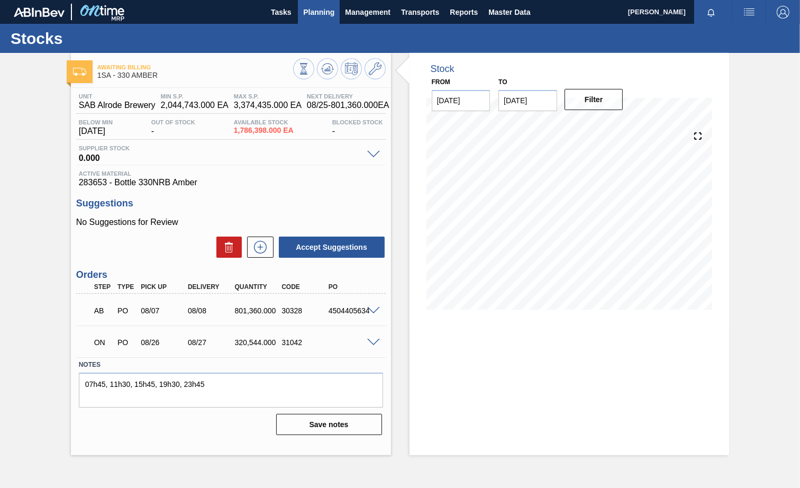
click at [327, 13] on span "Planning" at bounding box center [318, 12] width 31 height 13
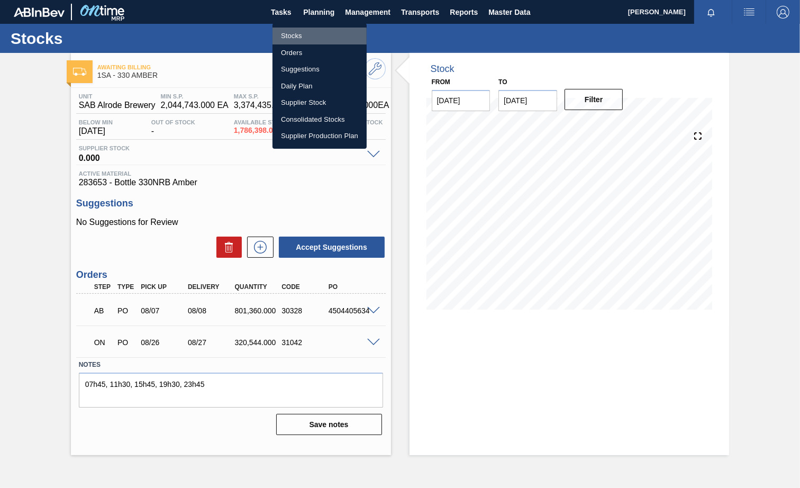
click at [298, 37] on li "Stocks" at bounding box center [320, 36] width 94 height 17
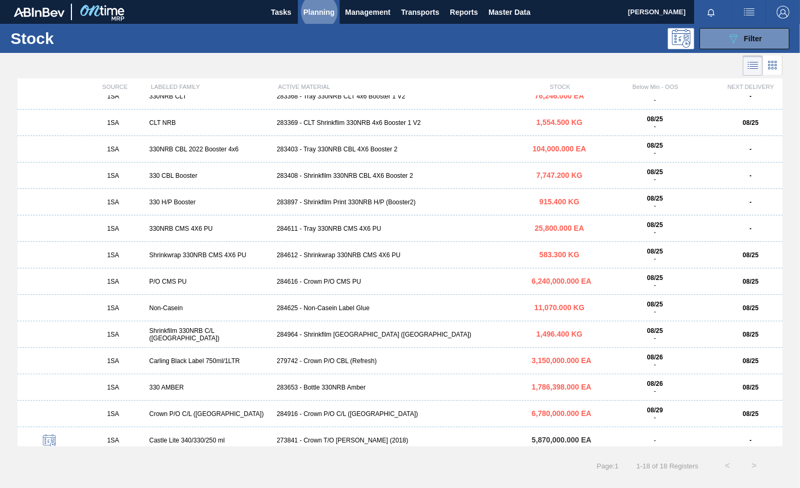
scroll to position [125, 0]
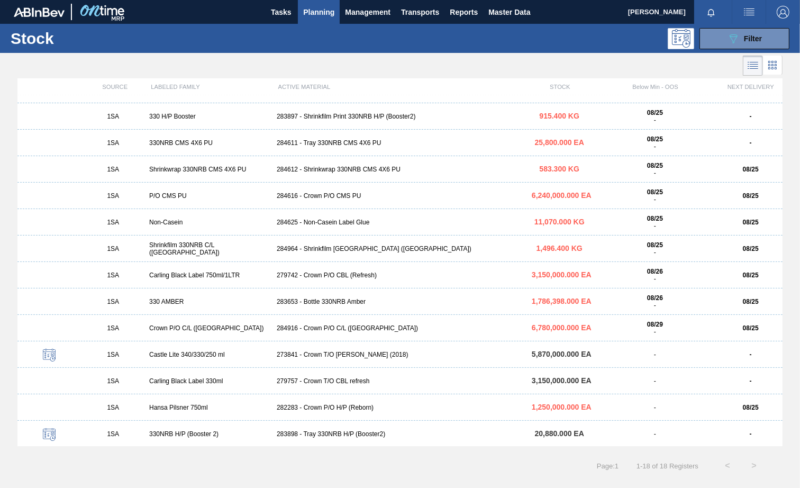
click at [331, 303] on div "283653 - Bottle 330NRB Amber" at bounding box center [400, 301] width 255 height 7
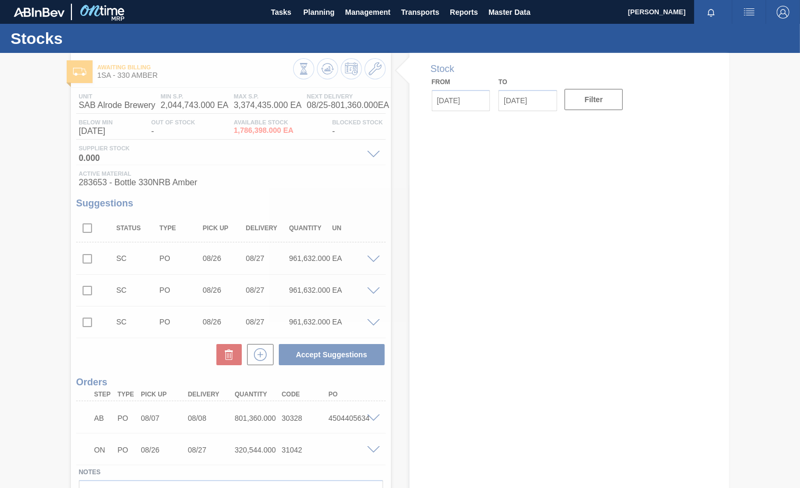
type input "[DATE]"
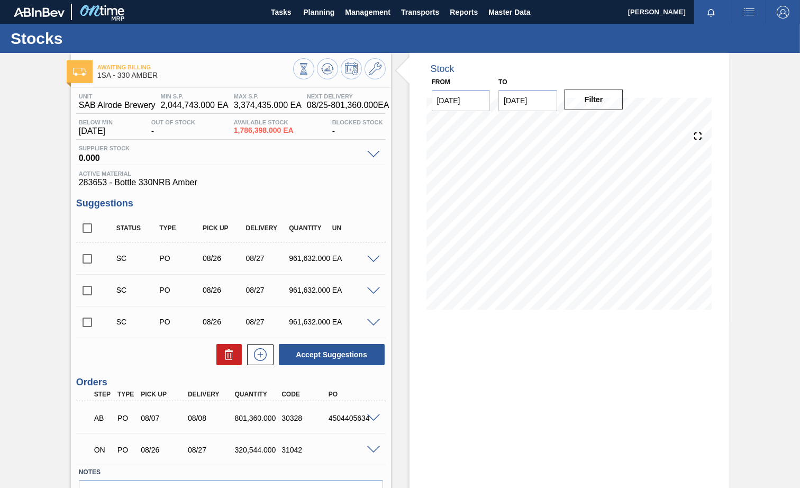
click at [375, 261] on span at bounding box center [373, 260] width 13 height 8
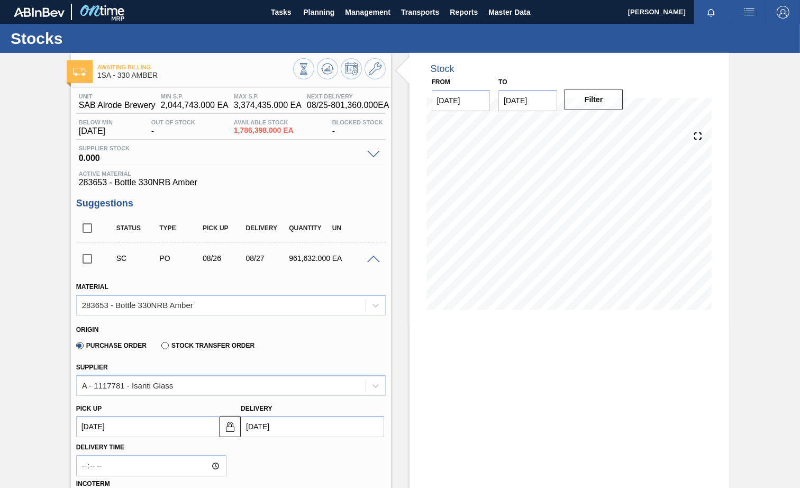
click at [86, 262] on input "checkbox" at bounding box center [87, 259] width 22 height 22
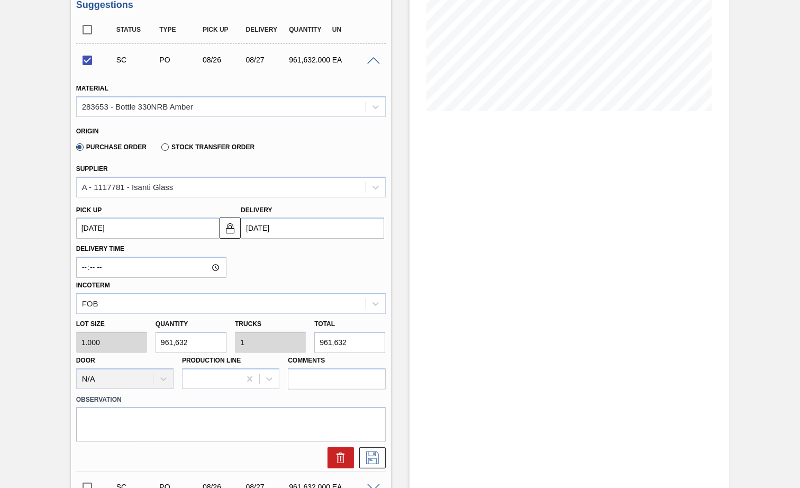
scroll to position [457, 0]
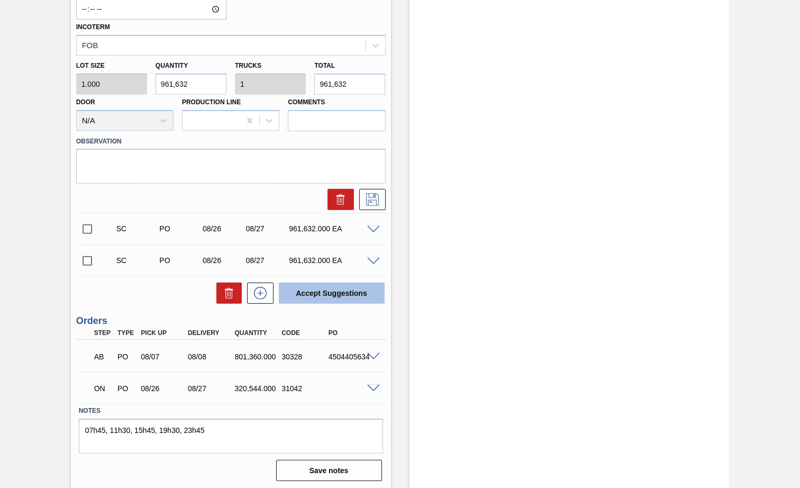
click at [335, 289] on button "Accept Suggestions" at bounding box center [332, 293] width 106 height 21
checkbox input "false"
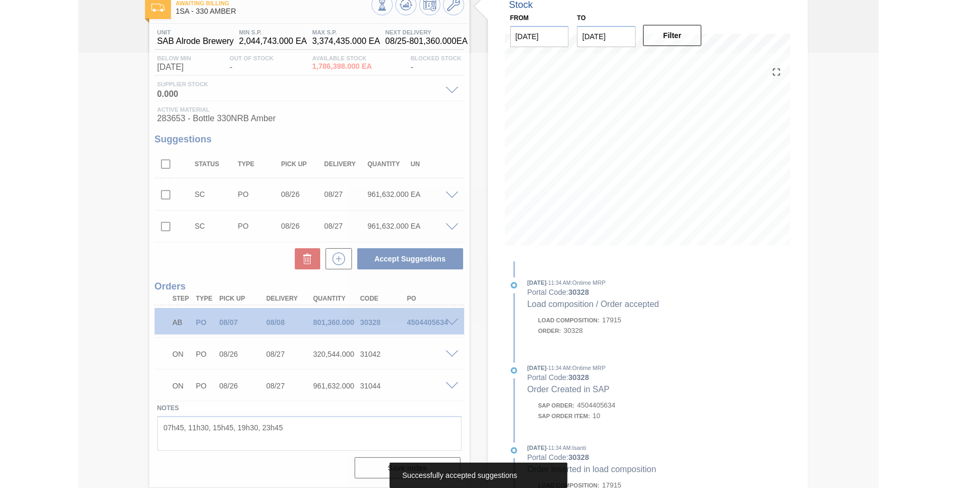
scroll to position [31, 0]
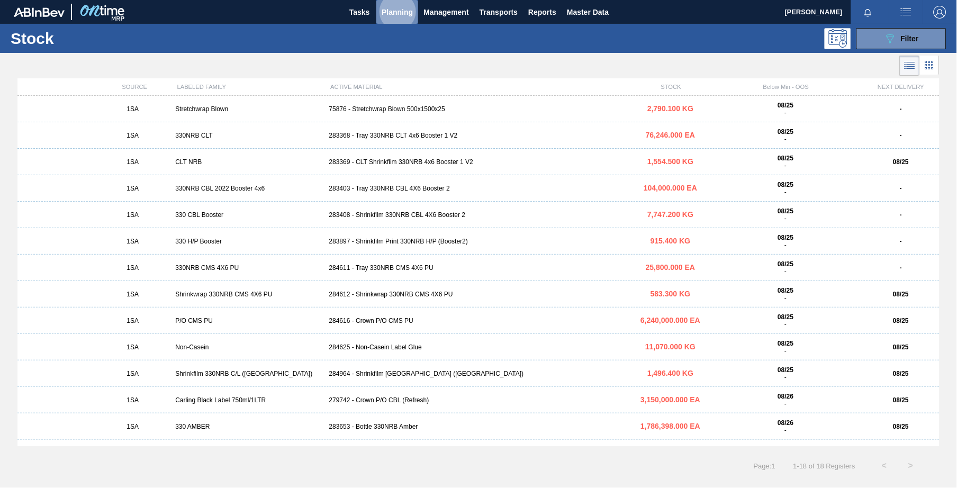
click at [397, 11] on span "Planning" at bounding box center [397, 12] width 31 height 13
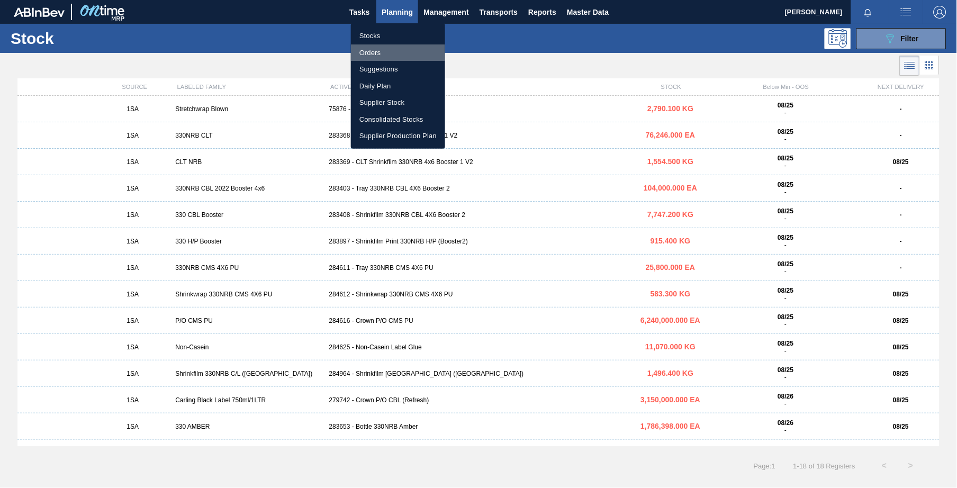
click at [379, 55] on li "Orders" at bounding box center [398, 52] width 94 height 17
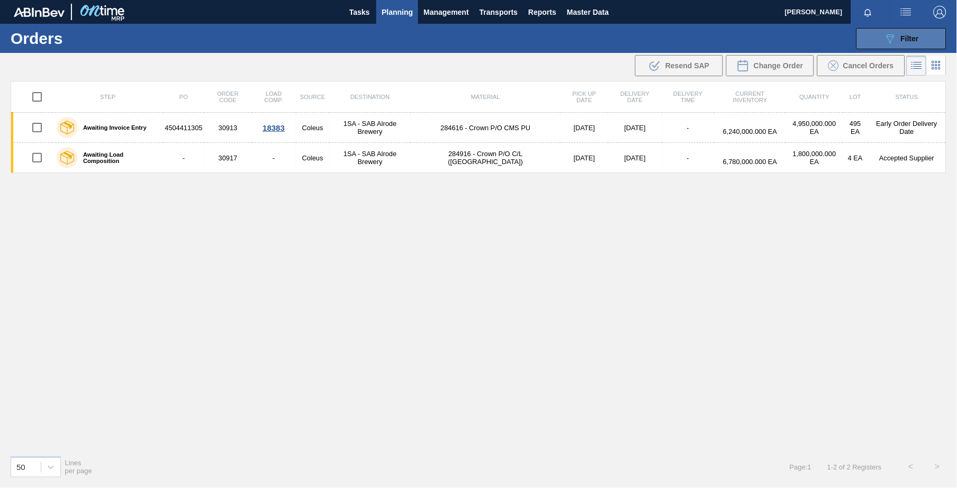
click at [800, 42] on span "Filter" at bounding box center [910, 38] width 18 height 8
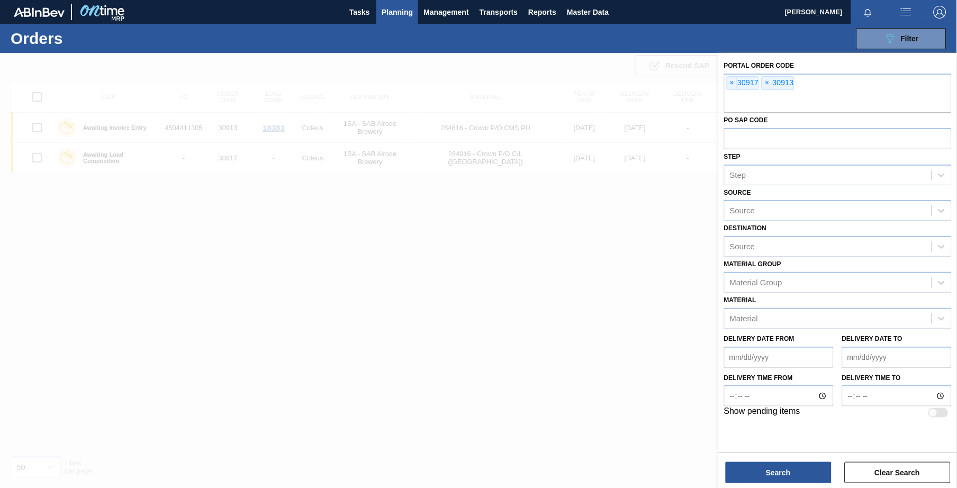
click at [229, 163] on div at bounding box center [478, 297] width 957 height 488
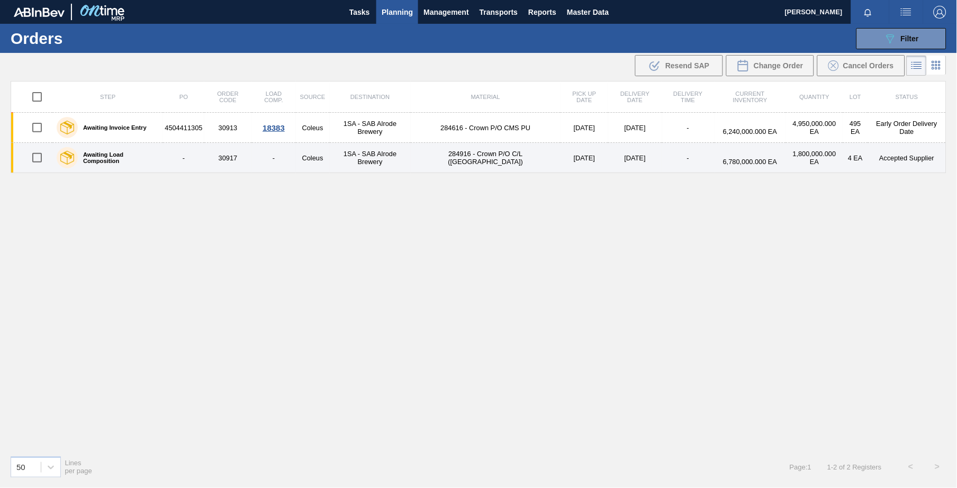
click at [235, 155] on td "30917" at bounding box center [228, 158] width 48 height 30
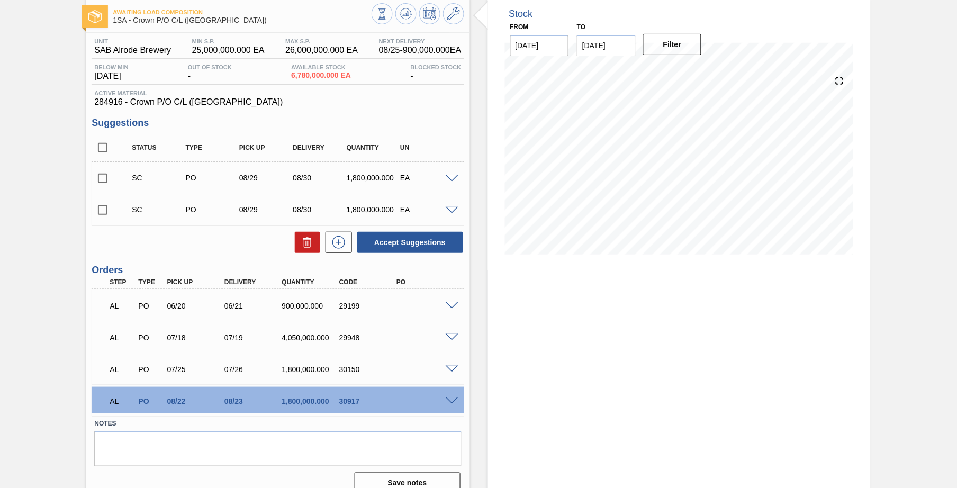
scroll to position [70, 0]
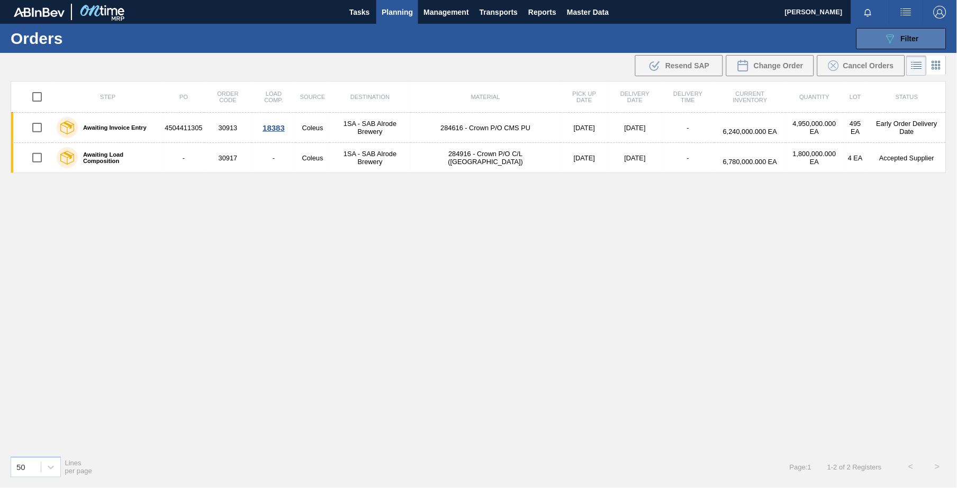
click at [800, 34] on span "Filter" at bounding box center [910, 38] width 18 height 8
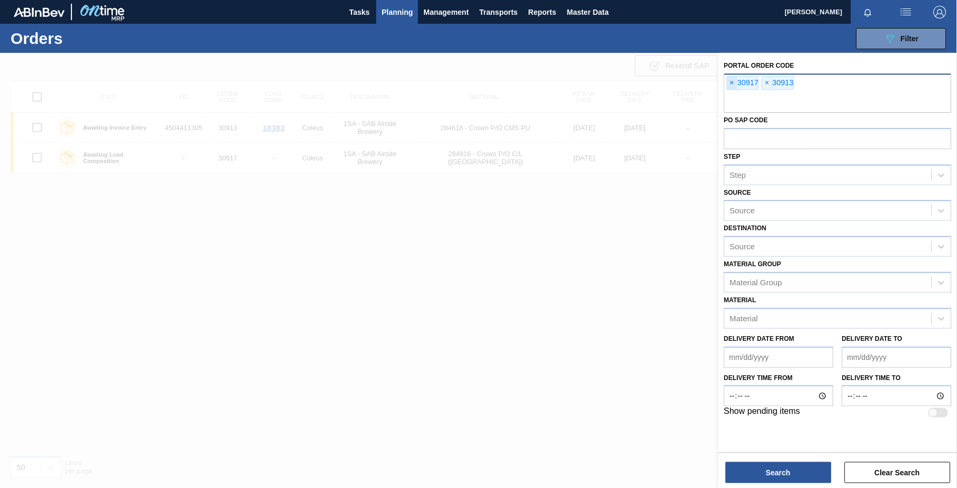
click at [733, 80] on span "×" at bounding box center [732, 83] width 10 height 13
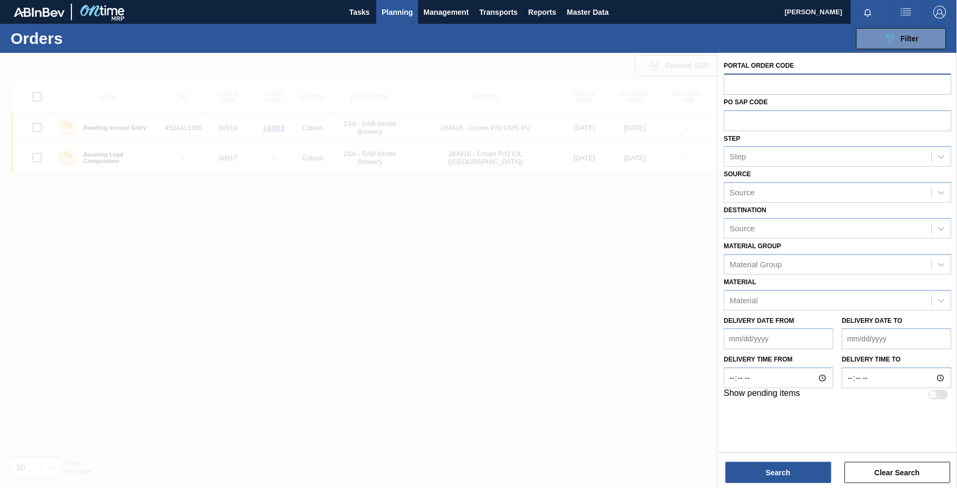
click at [752, 84] on input "text" at bounding box center [838, 84] width 228 height 20
type input "31042"
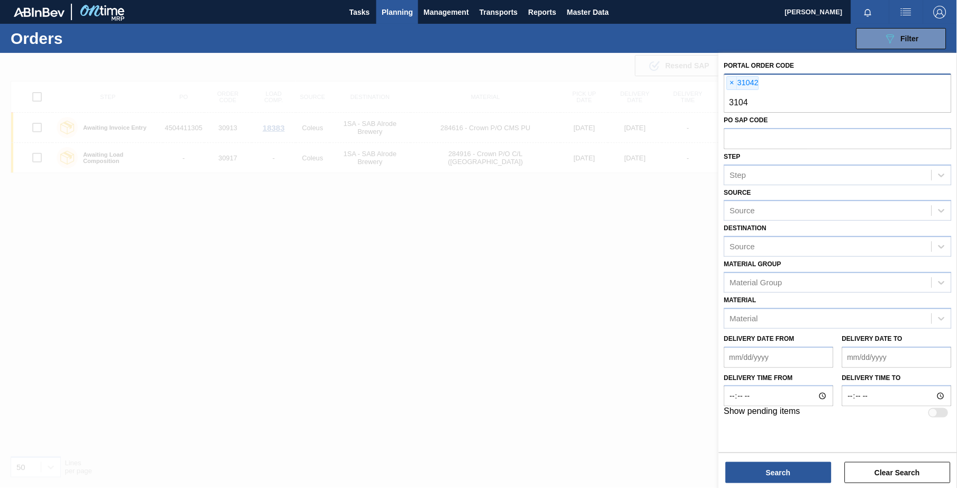
type input "31044"
click at [780, 469] on button "Search" at bounding box center [779, 472] width 106 height 21
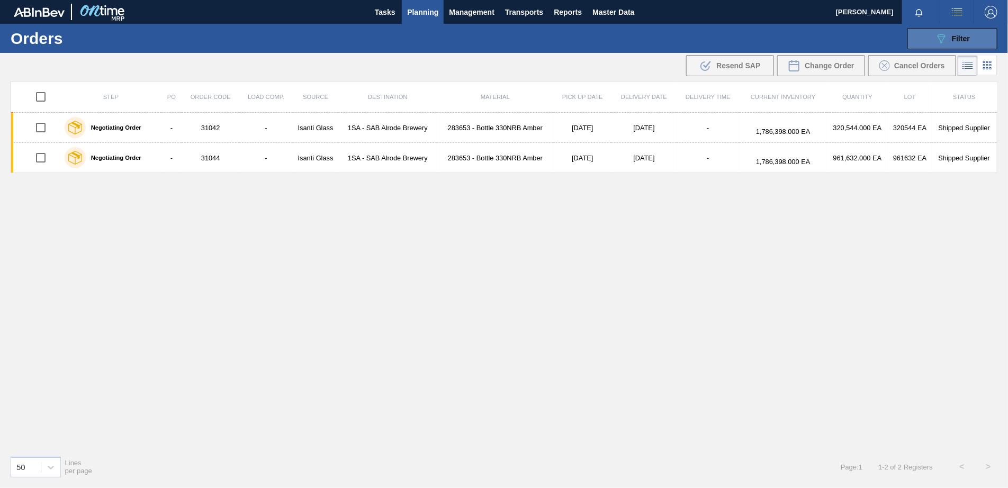
click at [800, 34] on span "Filter" at bounding box center [961, 38] width 18 height 8
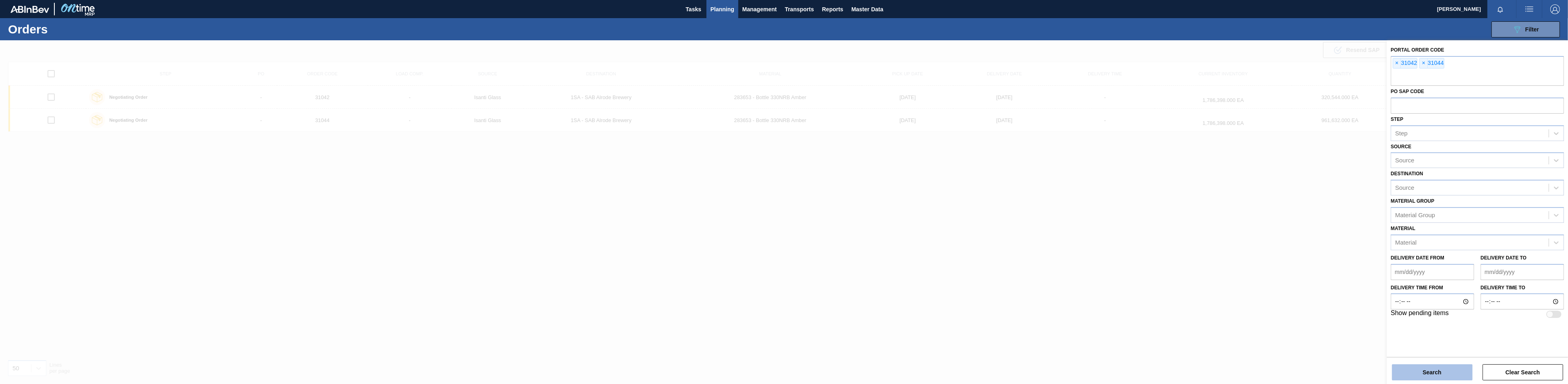
click at [609, 371] on button "Search" at bounding box center [1433, 372] width 81 height 16
